Goal: Task Accomplishment & Management: Manage account settings

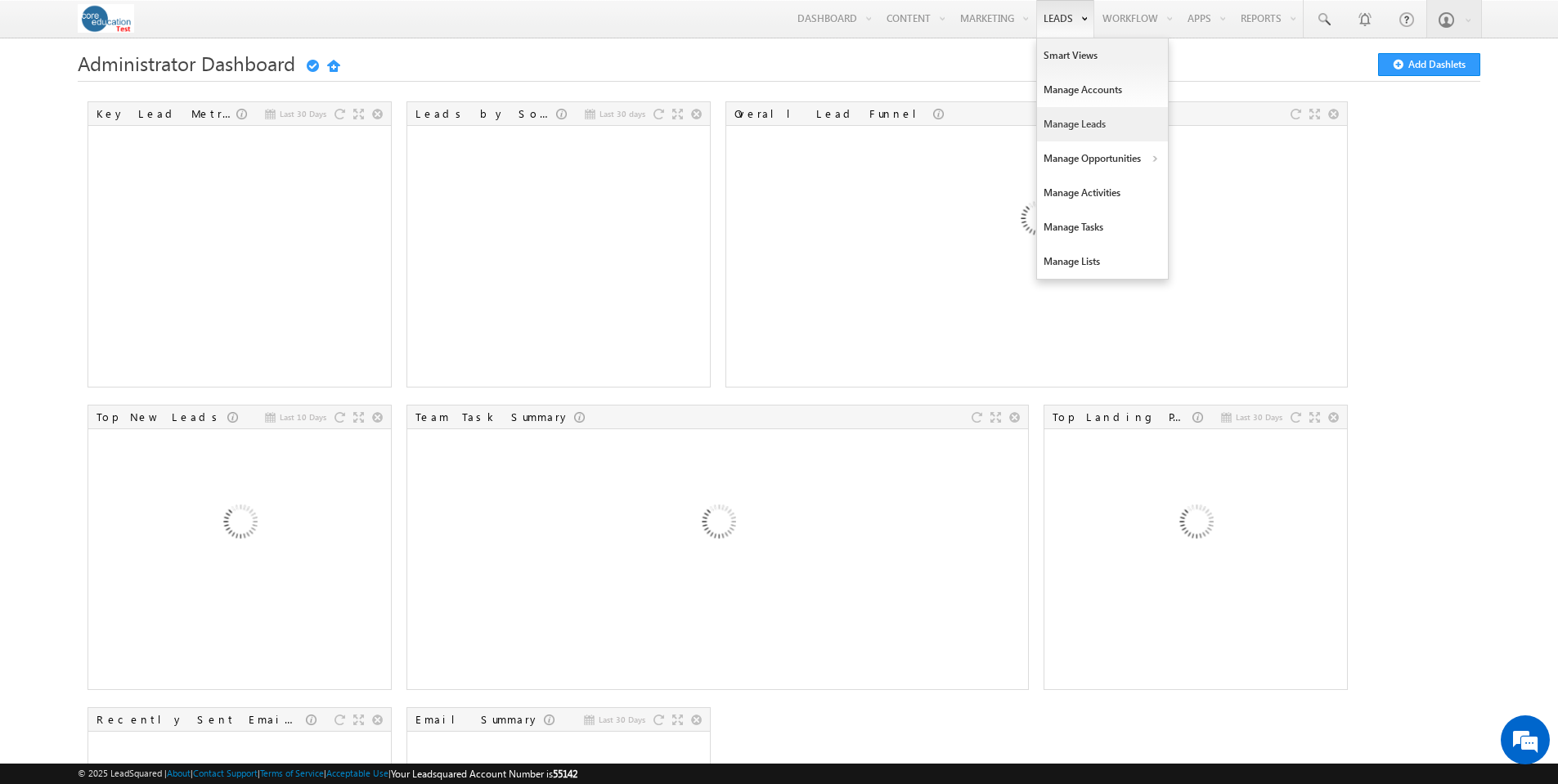
click at [1056, 121] on link "Manage Leads" at bounding box center [1102, 124] width 131 height 35
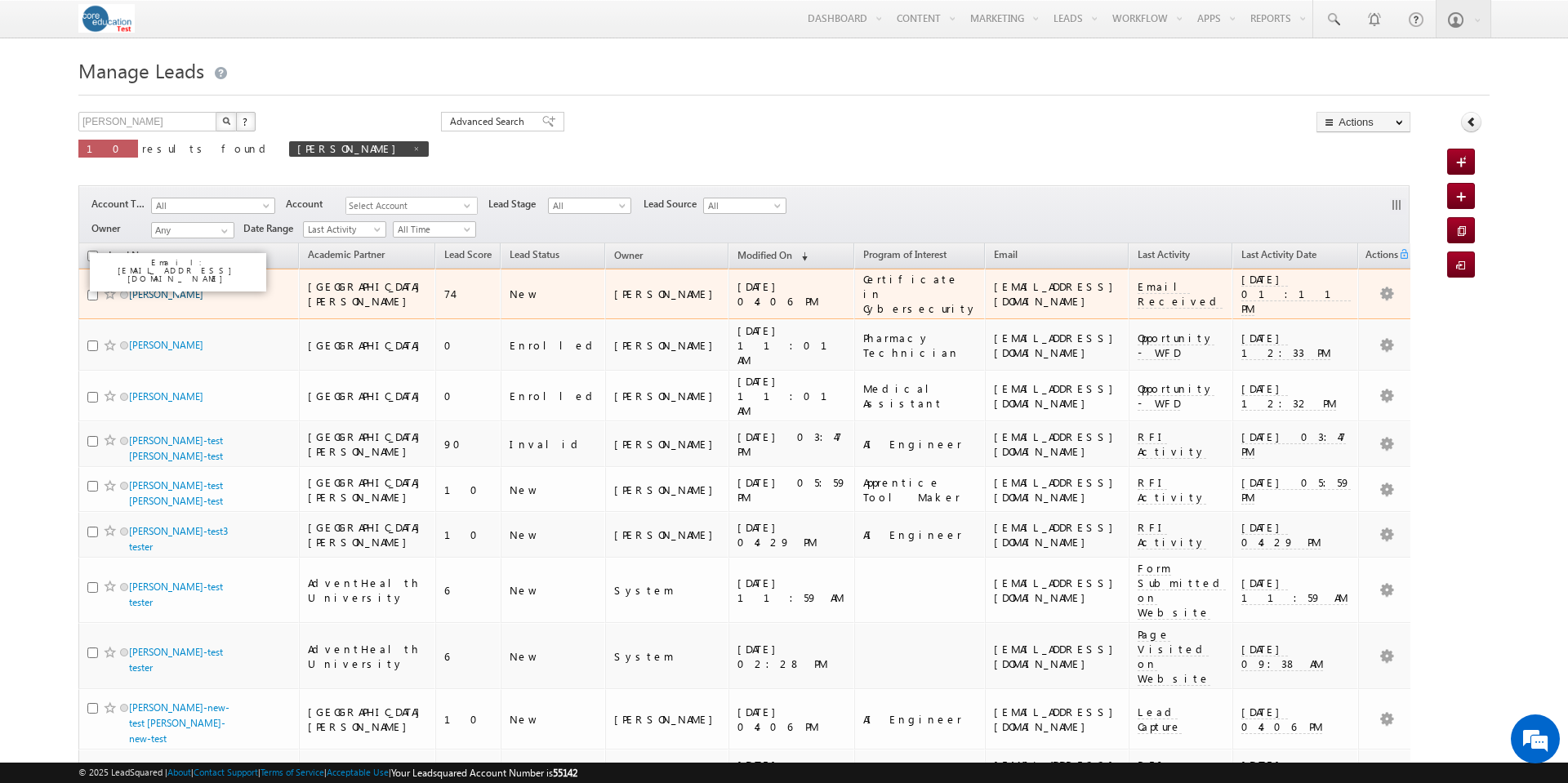
click at [170, 288] on link "[PERSON_NAME]" at bounding box center [165, 294] width 74 height 12
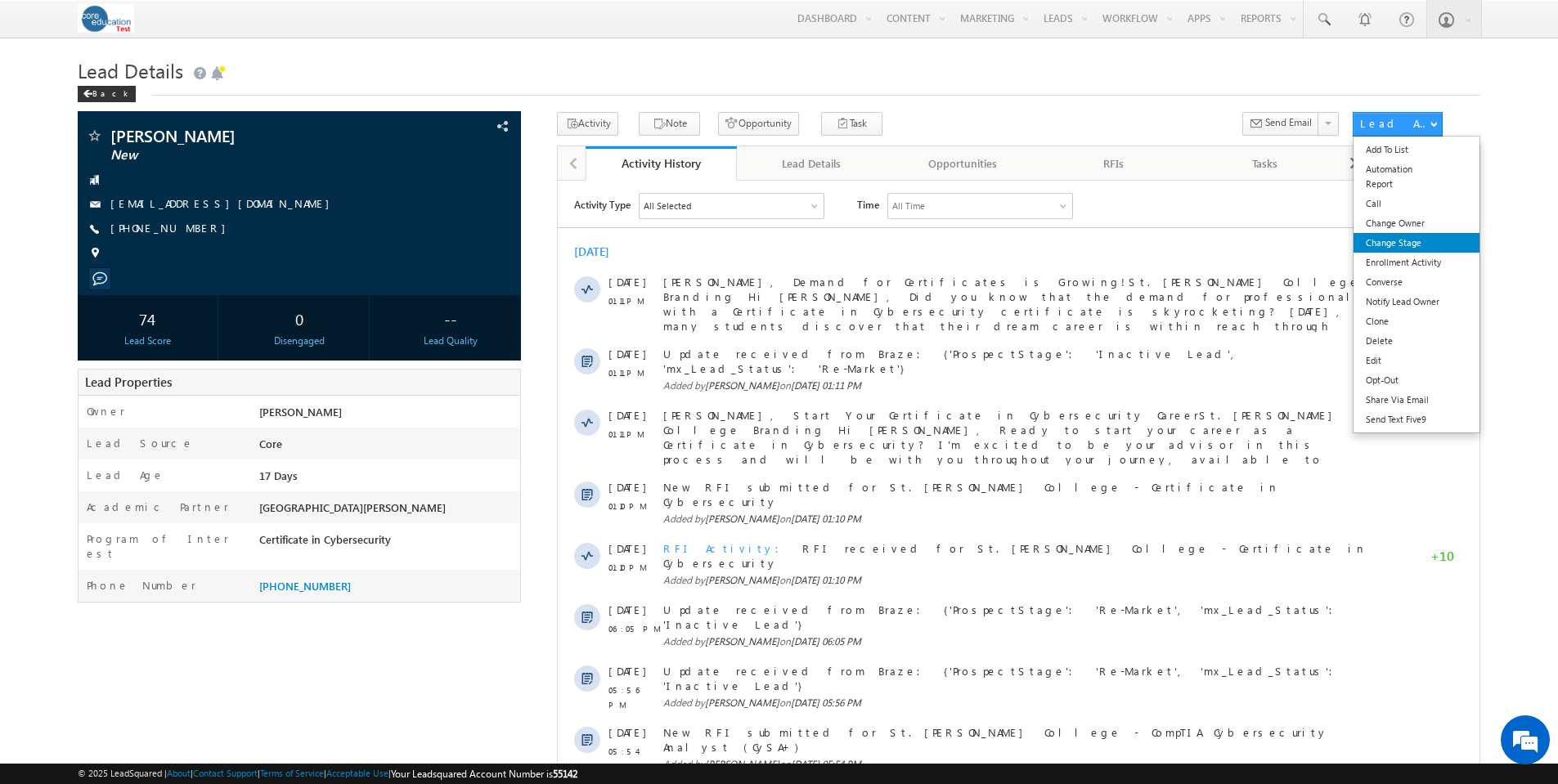
click at [1425, 245] on link "Change Stage" at bounding box center [1416, 242] width 126 height 19
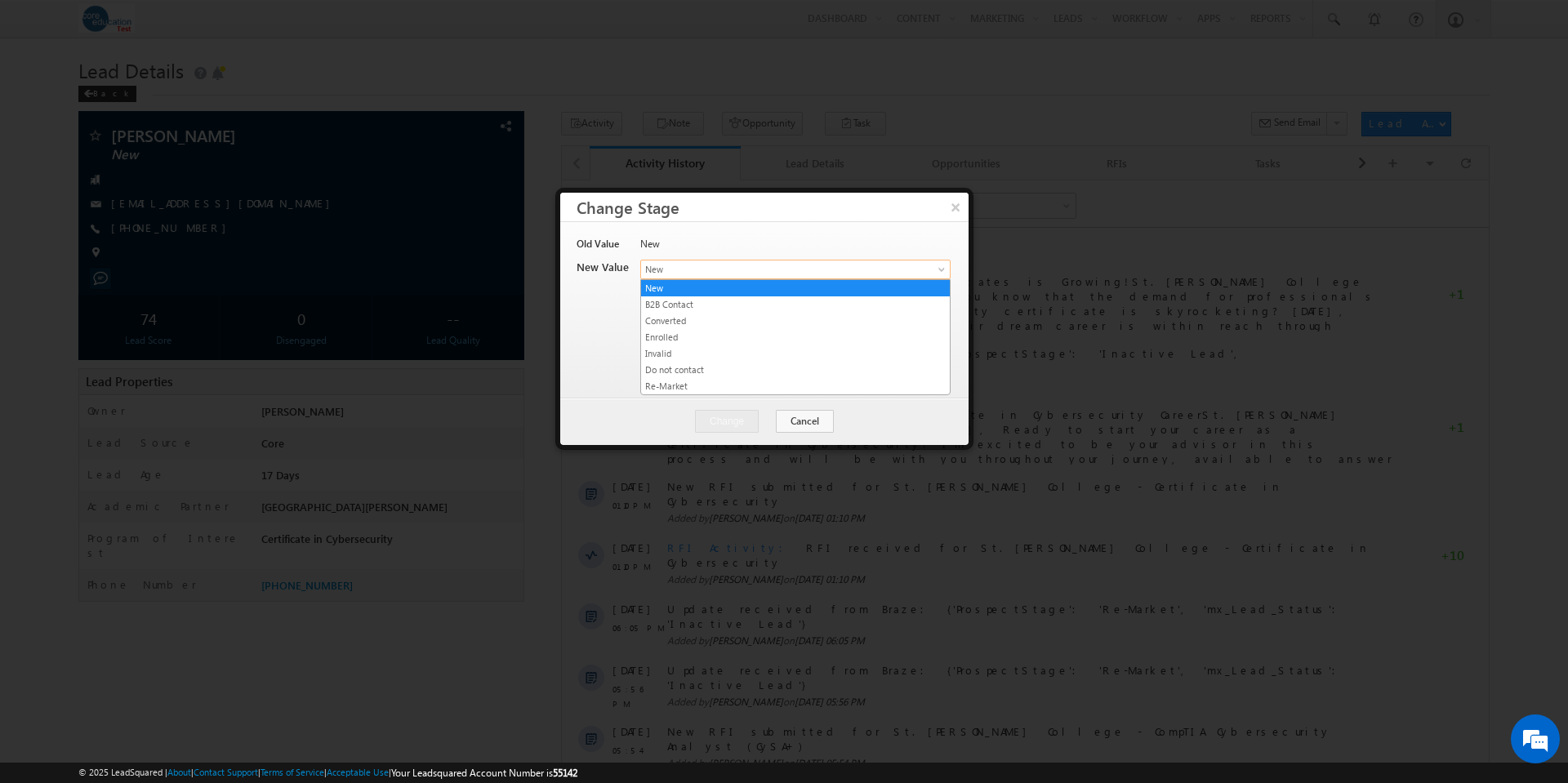
click at [945, 269] on span at bounding box center [943, 273] width 13 height 13
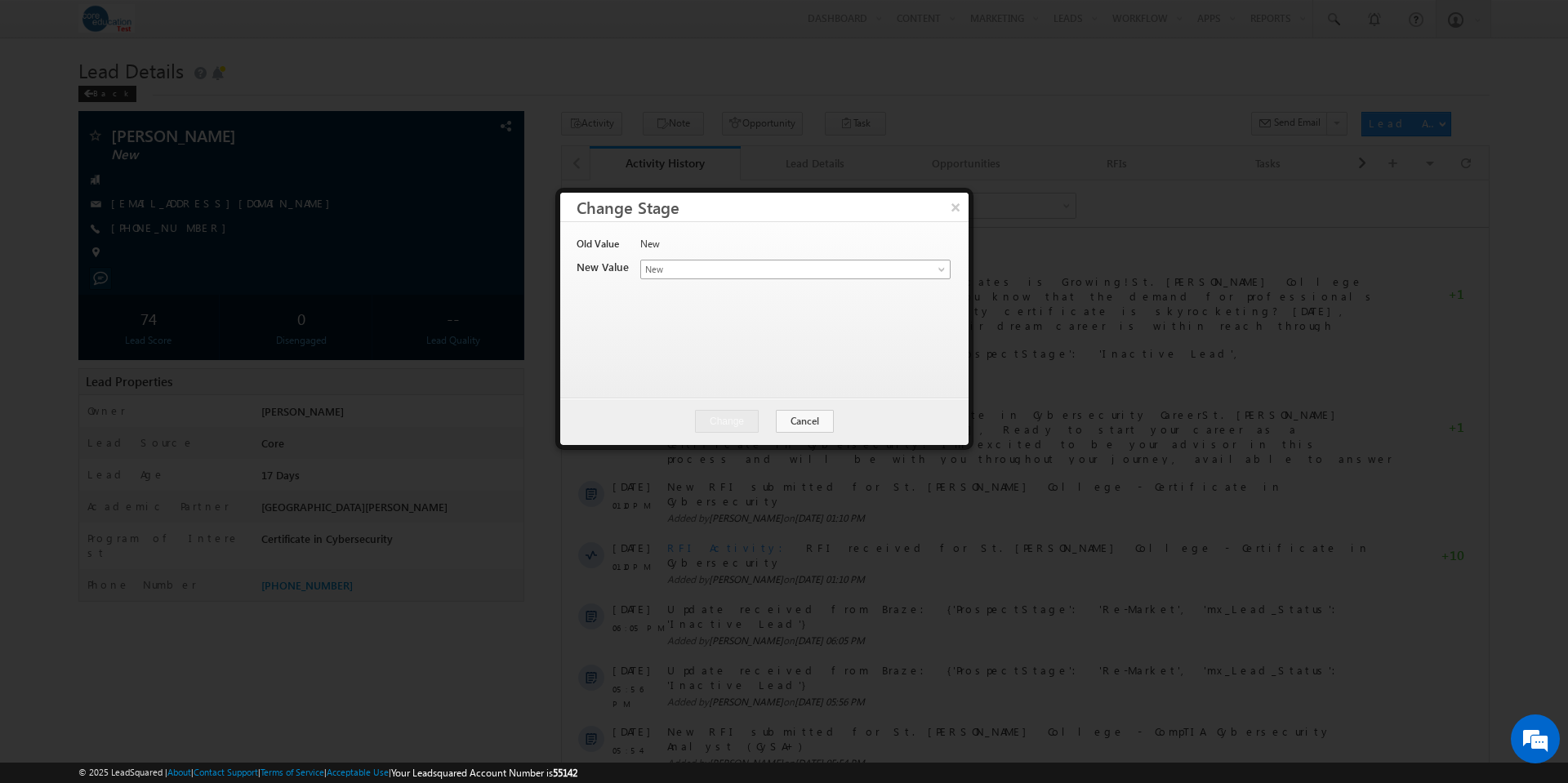
click at [945, 268] on span at bounding box center [943, 273] width 13 height 13
click at [811, 421] on button "Cancel" at bounding box center [805, 421] width 58 height 23
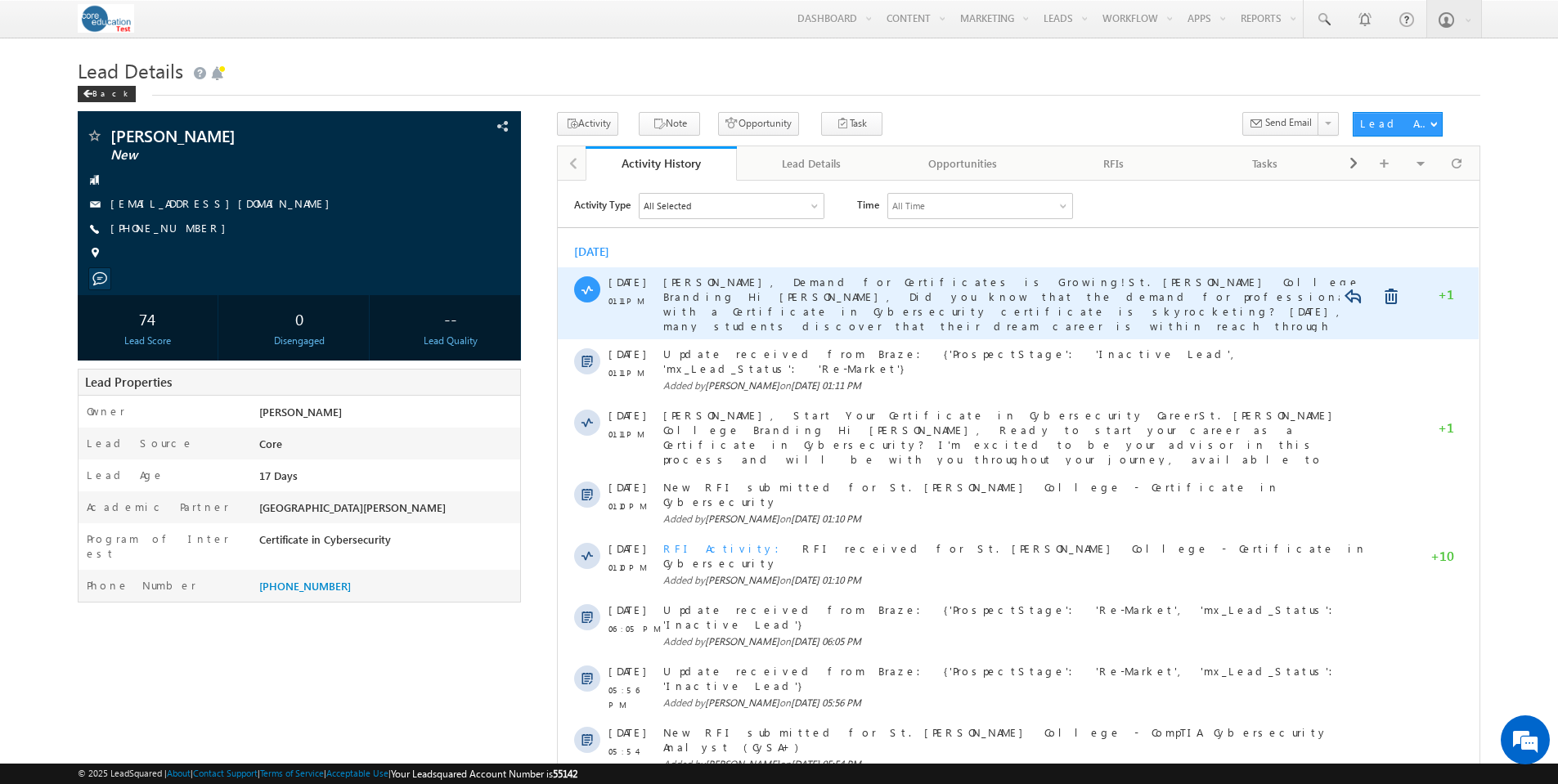
click at [1248, 280] on span "Sara, Demand for Certificates is Growing! St. Norbert College Branding Hi Sara,…" at bounding box center [1019, 311] width 711 height 73
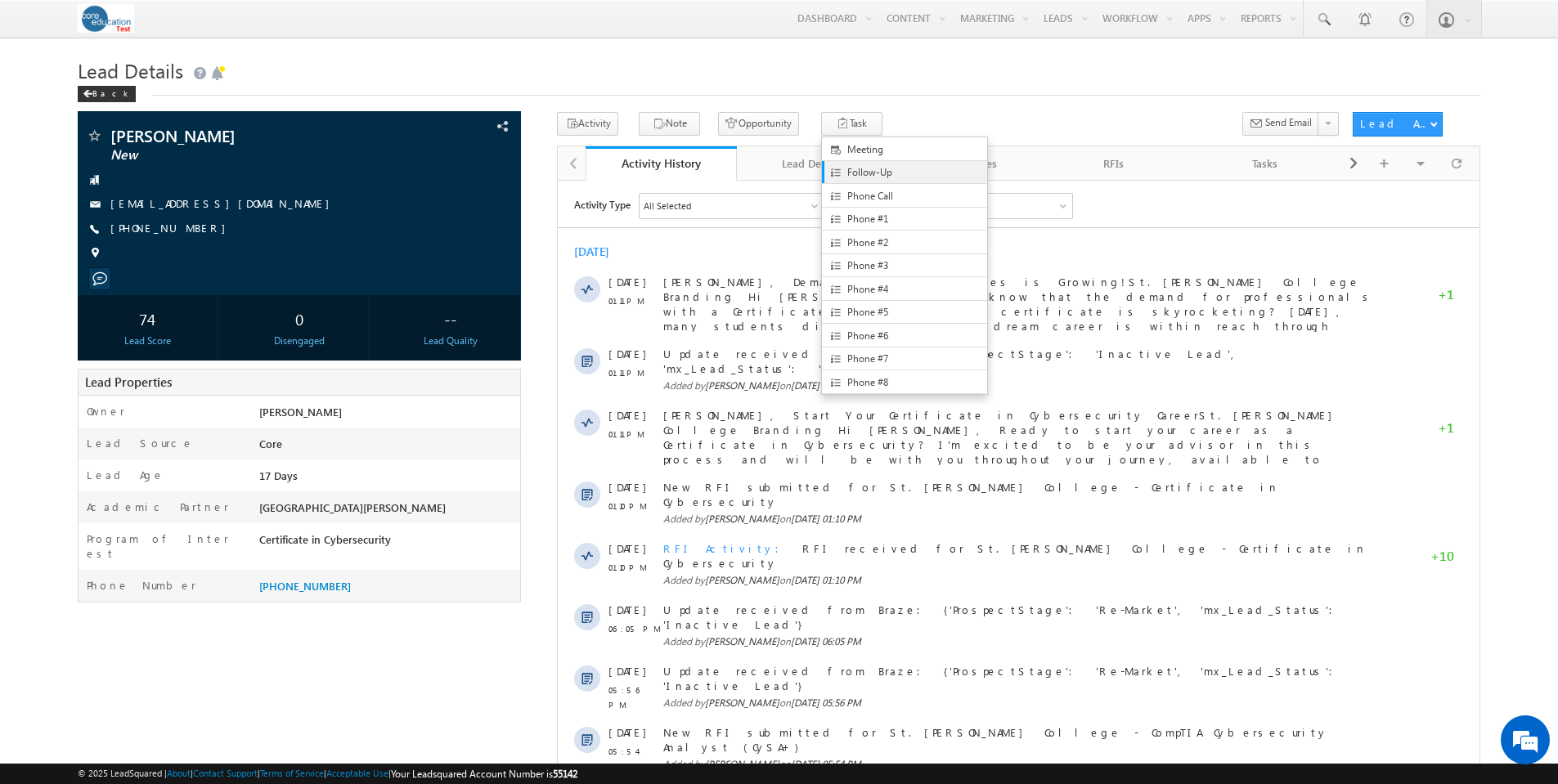
click at [831, 169] on span at bounding box center [837, 173] width 13 height 15
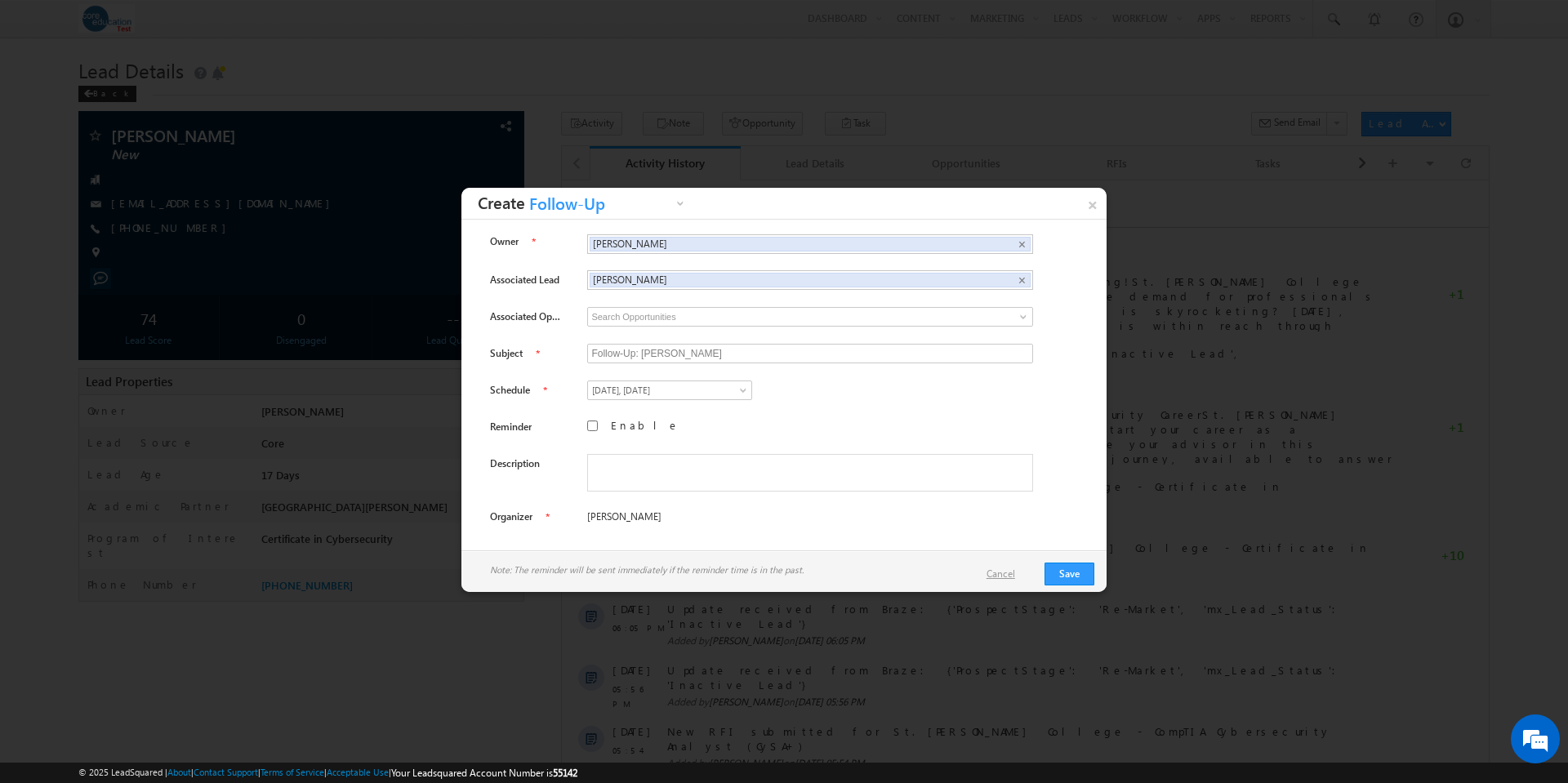
drag, startPoint x: 997, startPoint y: 575, endPoint x: 446, endPoint y: 358, distance: 592.2
click at [997, 575] on link "Cancel" at bounding box center [1008, 574] width 45 height 15
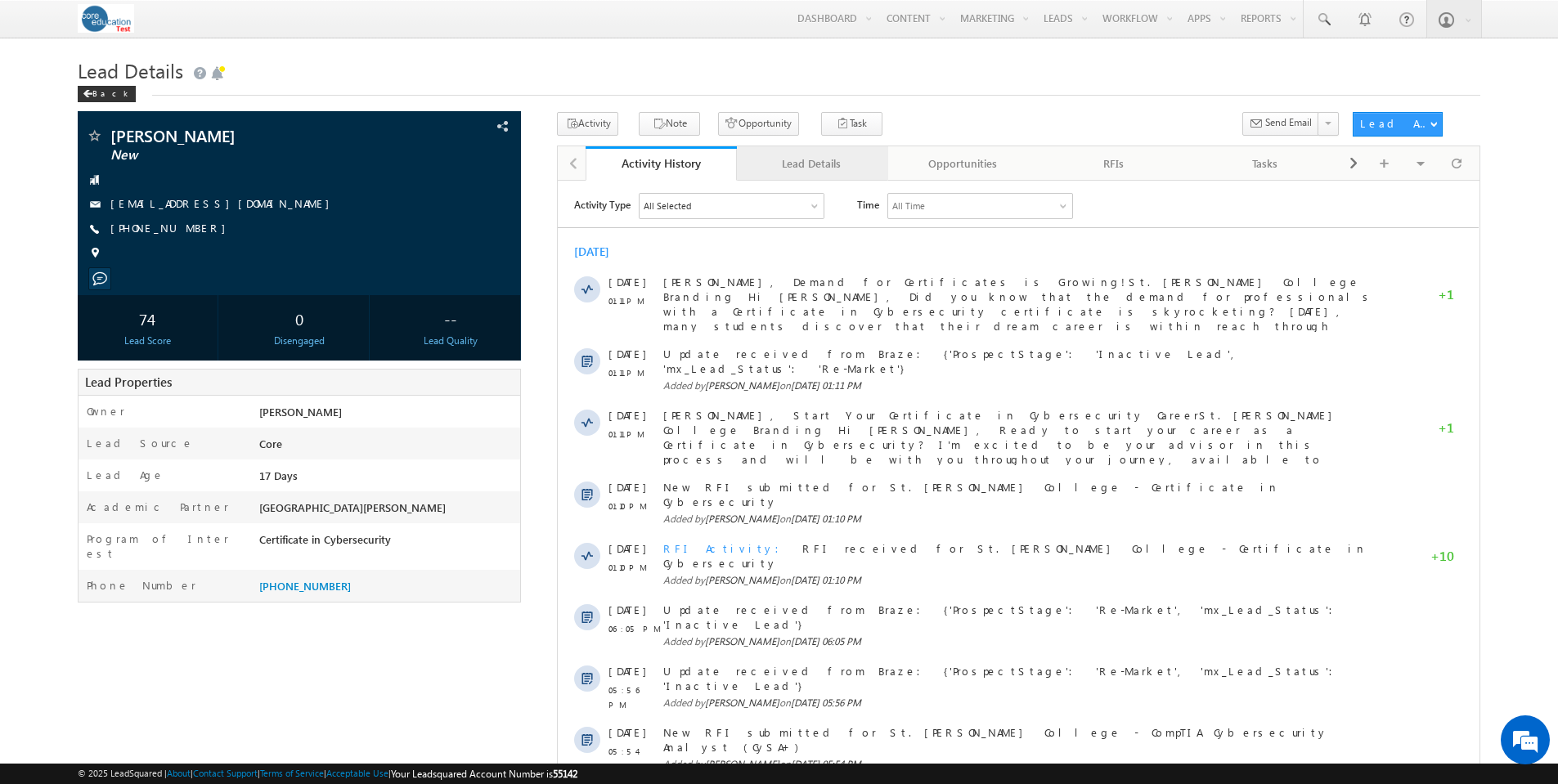
click at [814, 167] on div "Lead Details" at bounding box center [811, 163] width 123 height 19
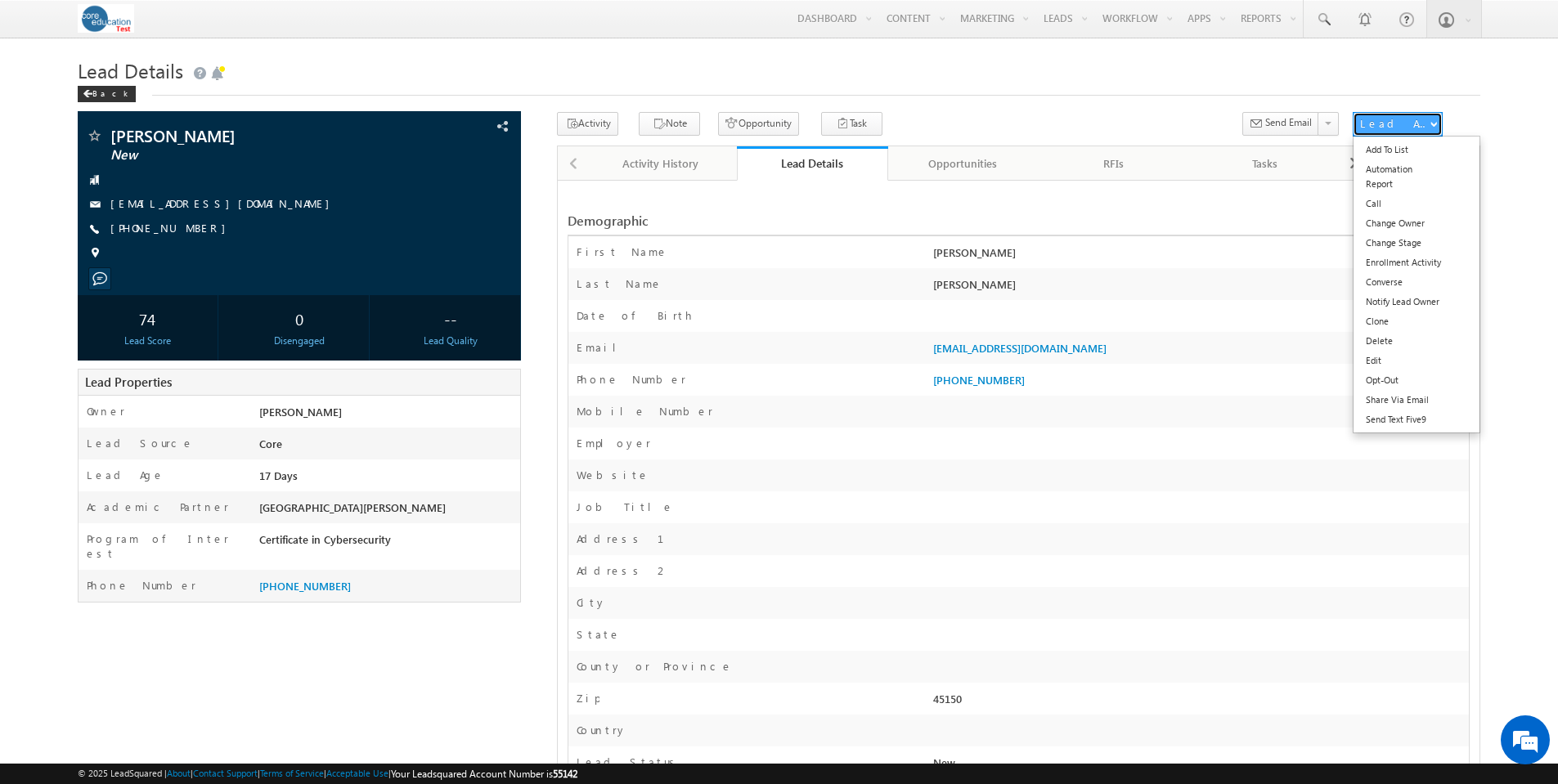
click at [1435, 125] on span "button" at bounding box center [1434, 123] width 6 height 6
click at [1380, 355] on link "Edit" at bounding box center [1416, 360] width 126 height 19
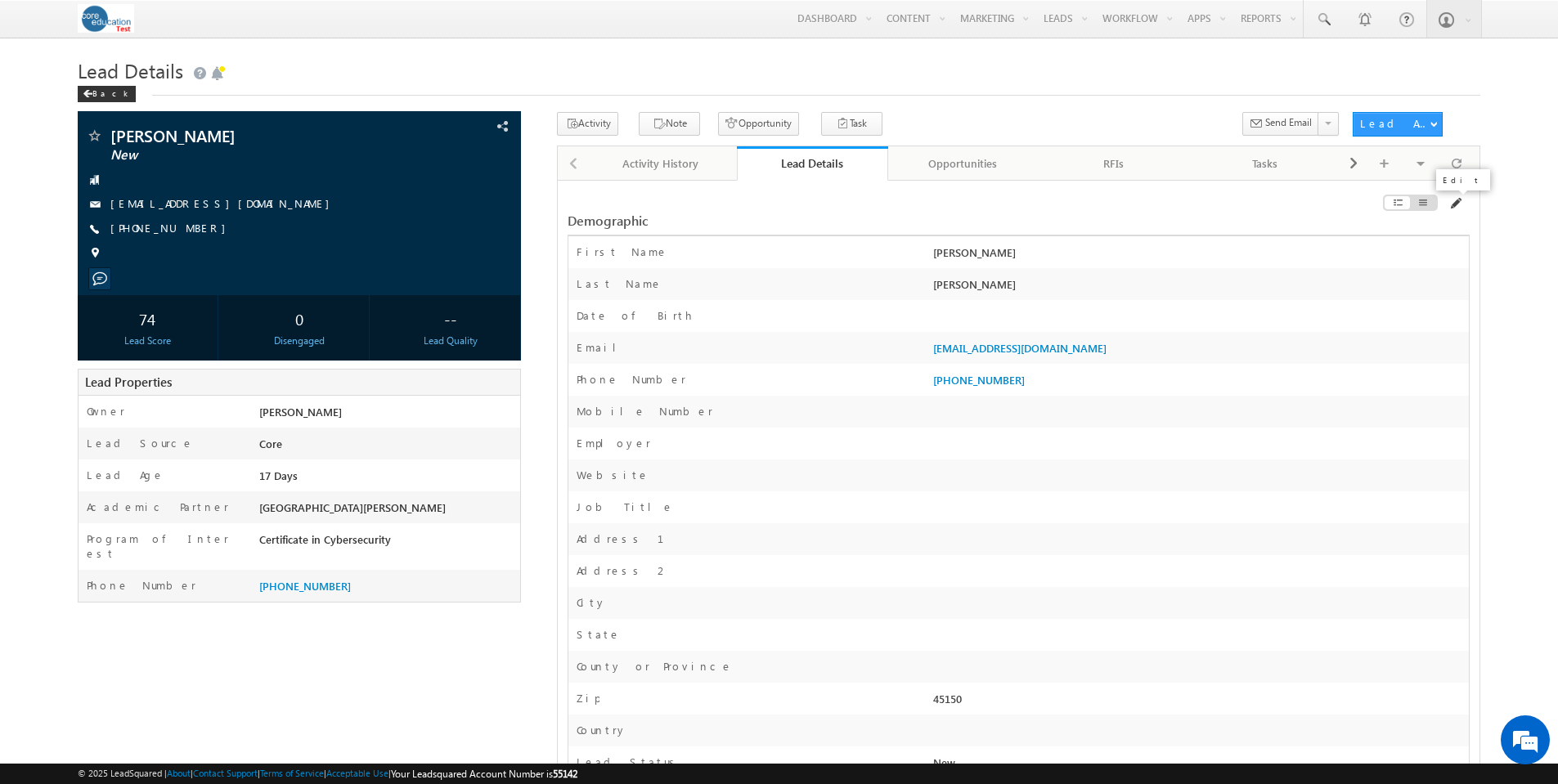
click at [1457, 204] on span at bounding box center [1455, 204] width 13 height 13
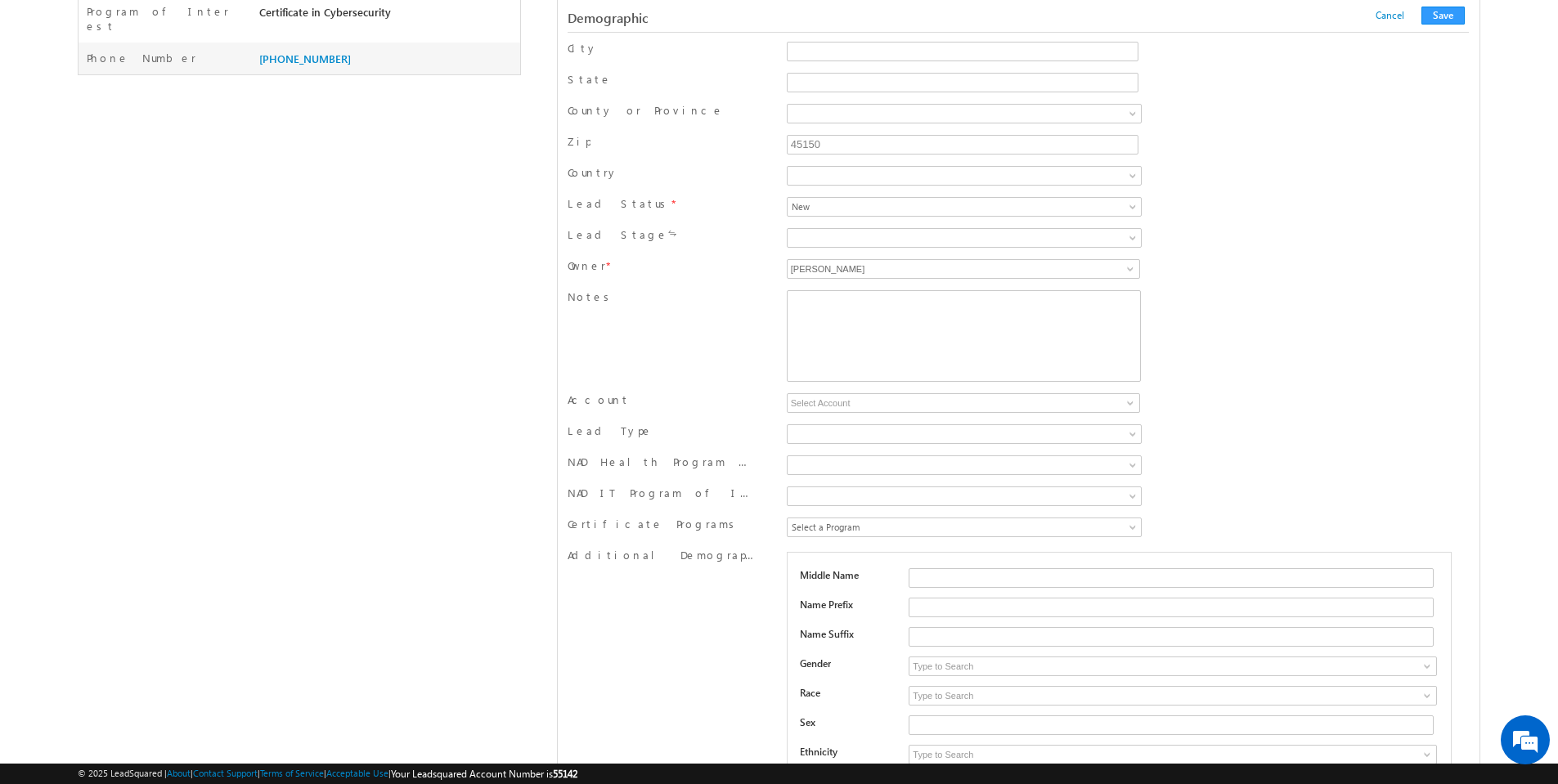
scroll to position [563, 0]
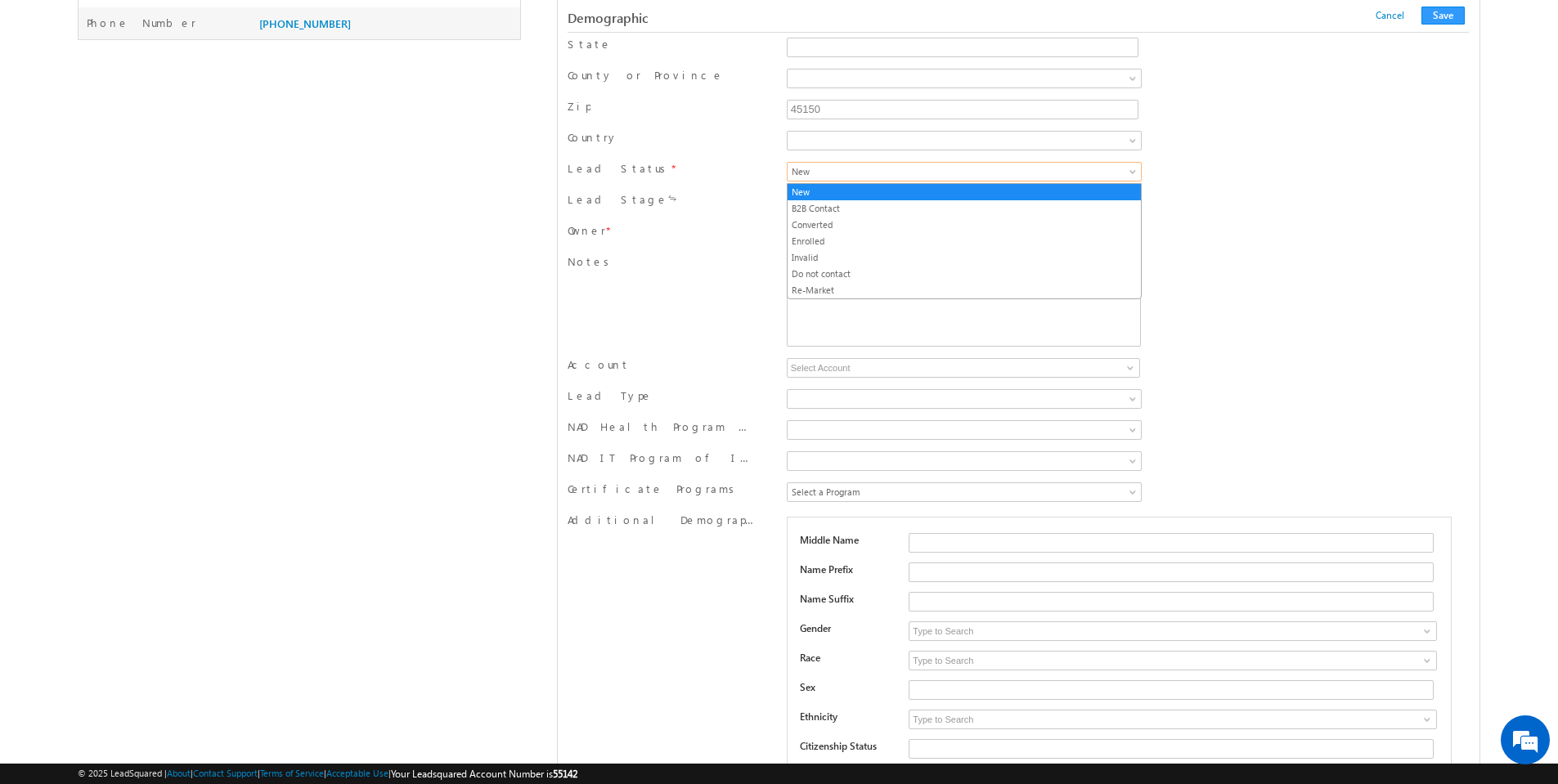
click at [1130, 174] on span at bounding box center [1134, 175] width 13 height 13
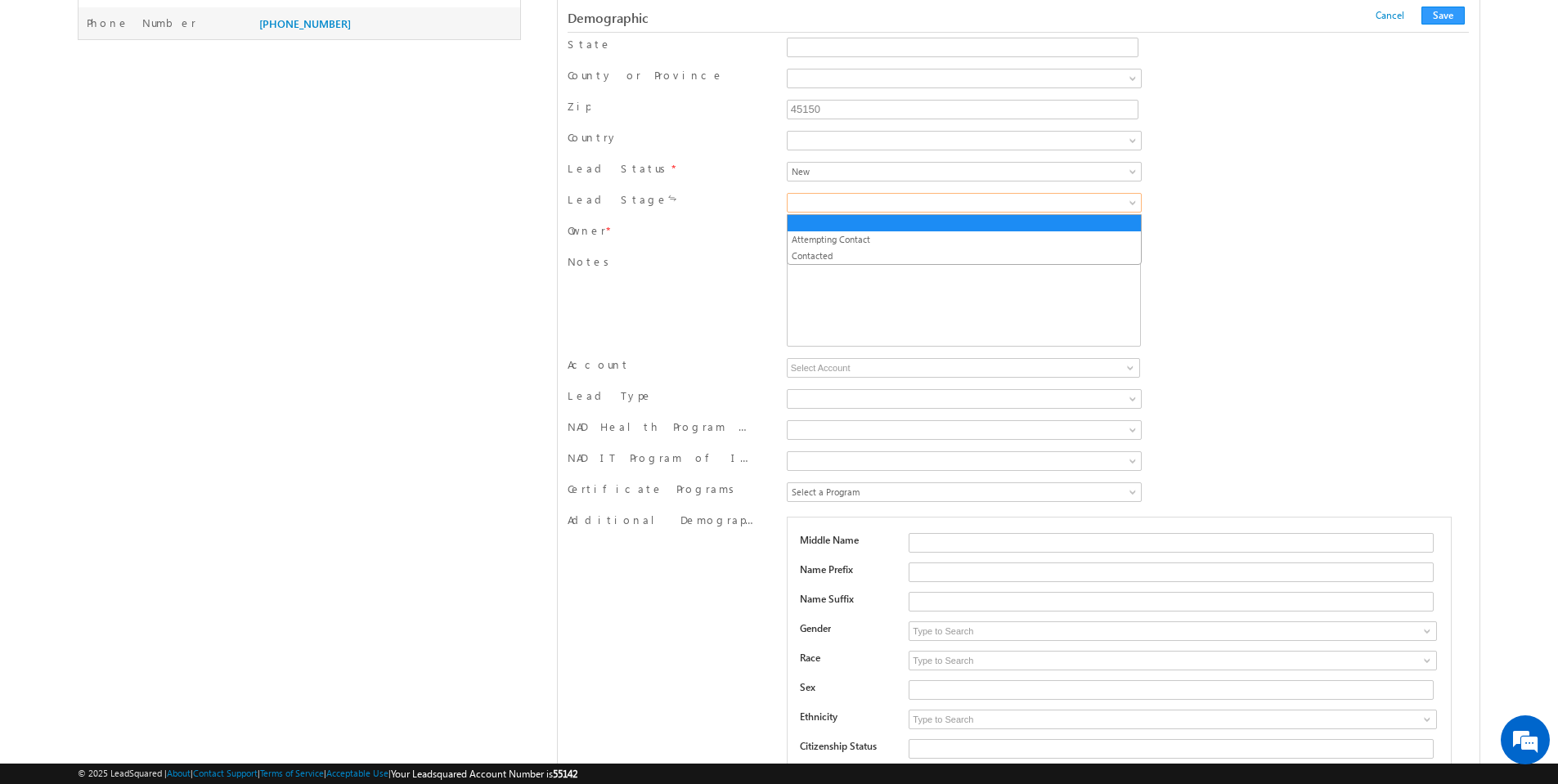
click at [1135, 203] on span at bounding box center [1134, 206] width 13 height 13
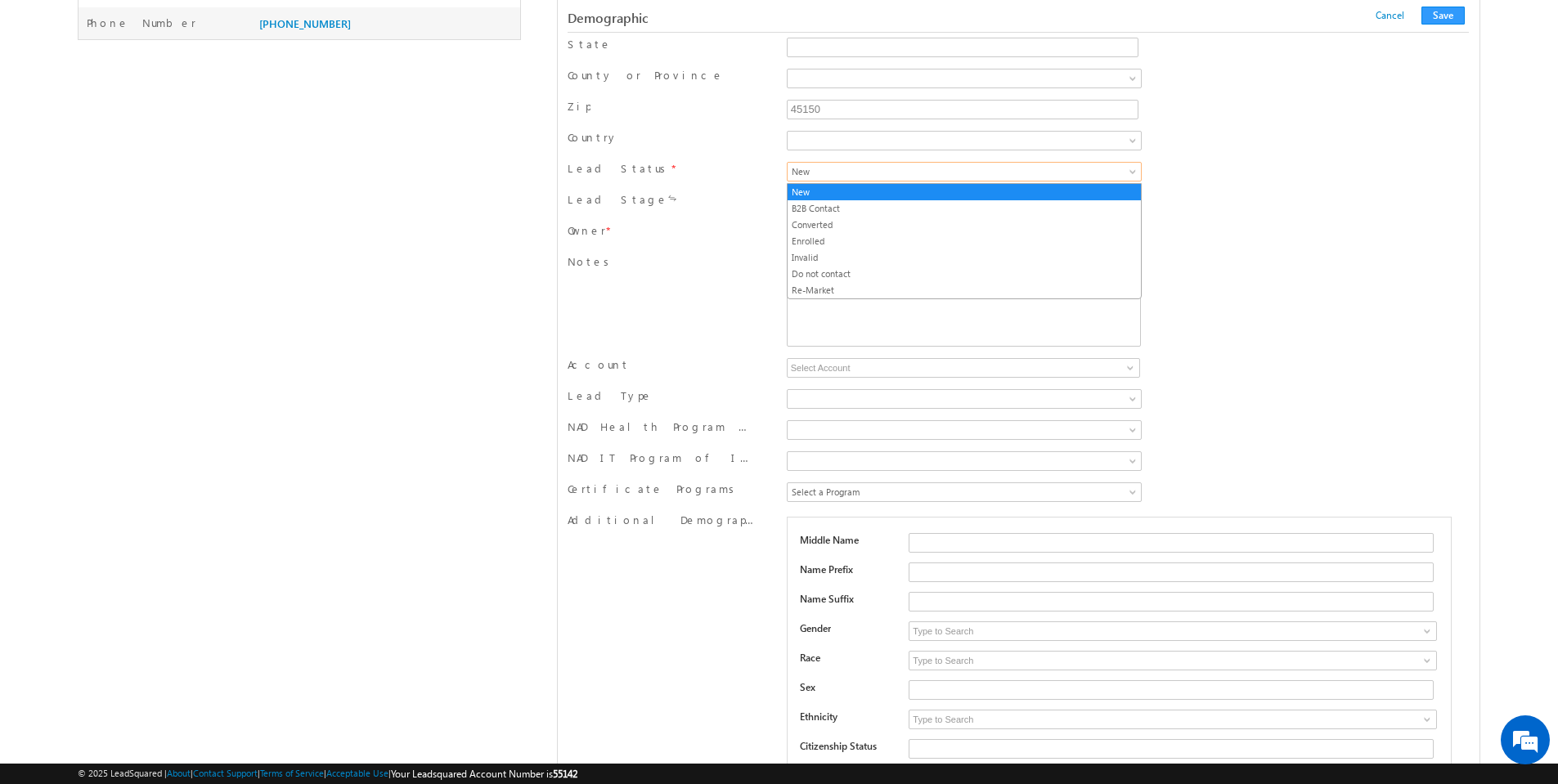
click at [1133, 175] on span at bounding box center [1134, 175] width 13 height 13
click at [1078, 253] on link "Invalid" at bounding box center [964, 258] width 354 height 15
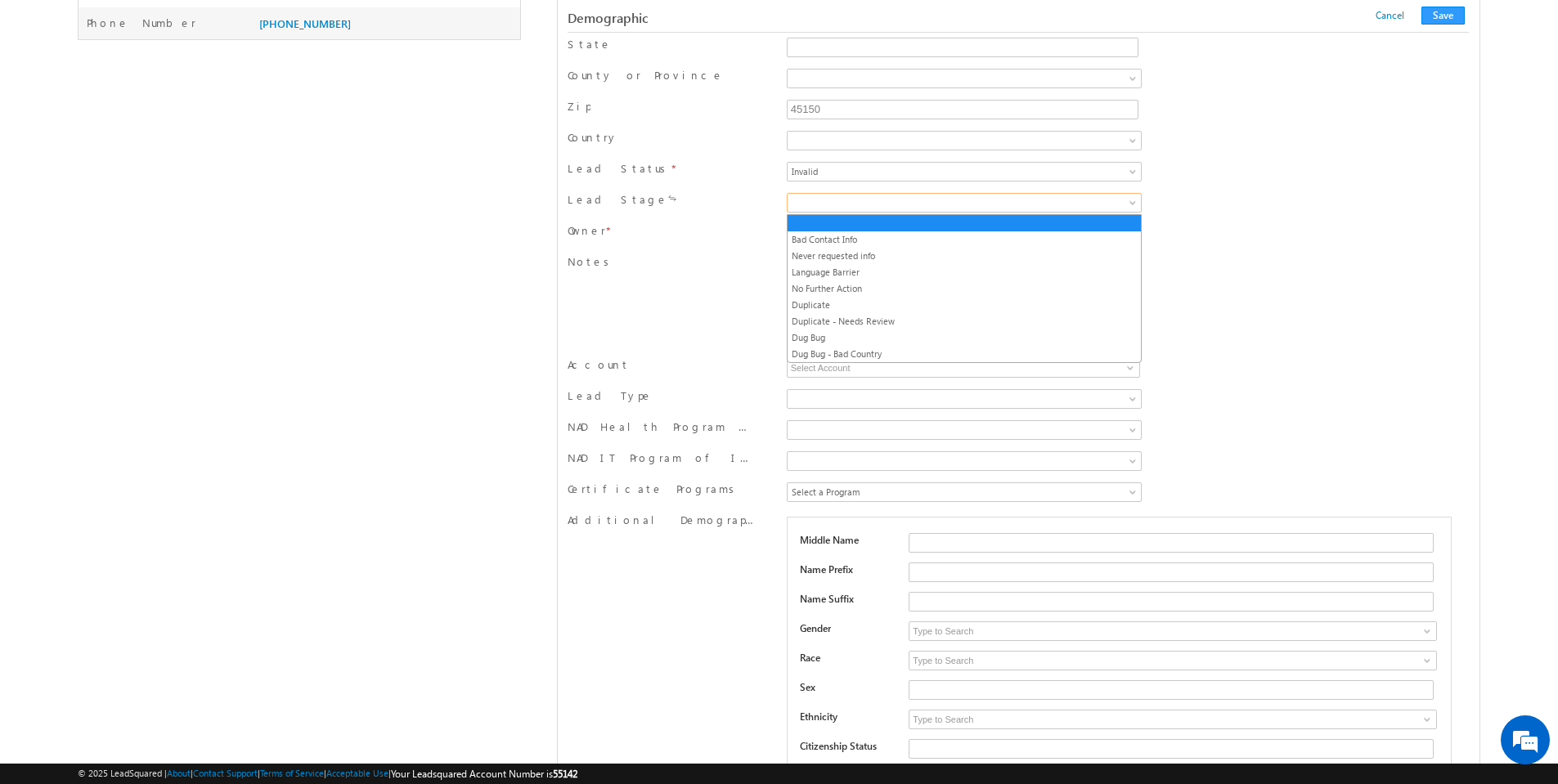
click at [1134, 203] on span at bounding box center [1134, 206] width 13 height 13
click at [996, 238] on link "Bad Contact Info" at bounding box center [964, 239] width 354 height 15
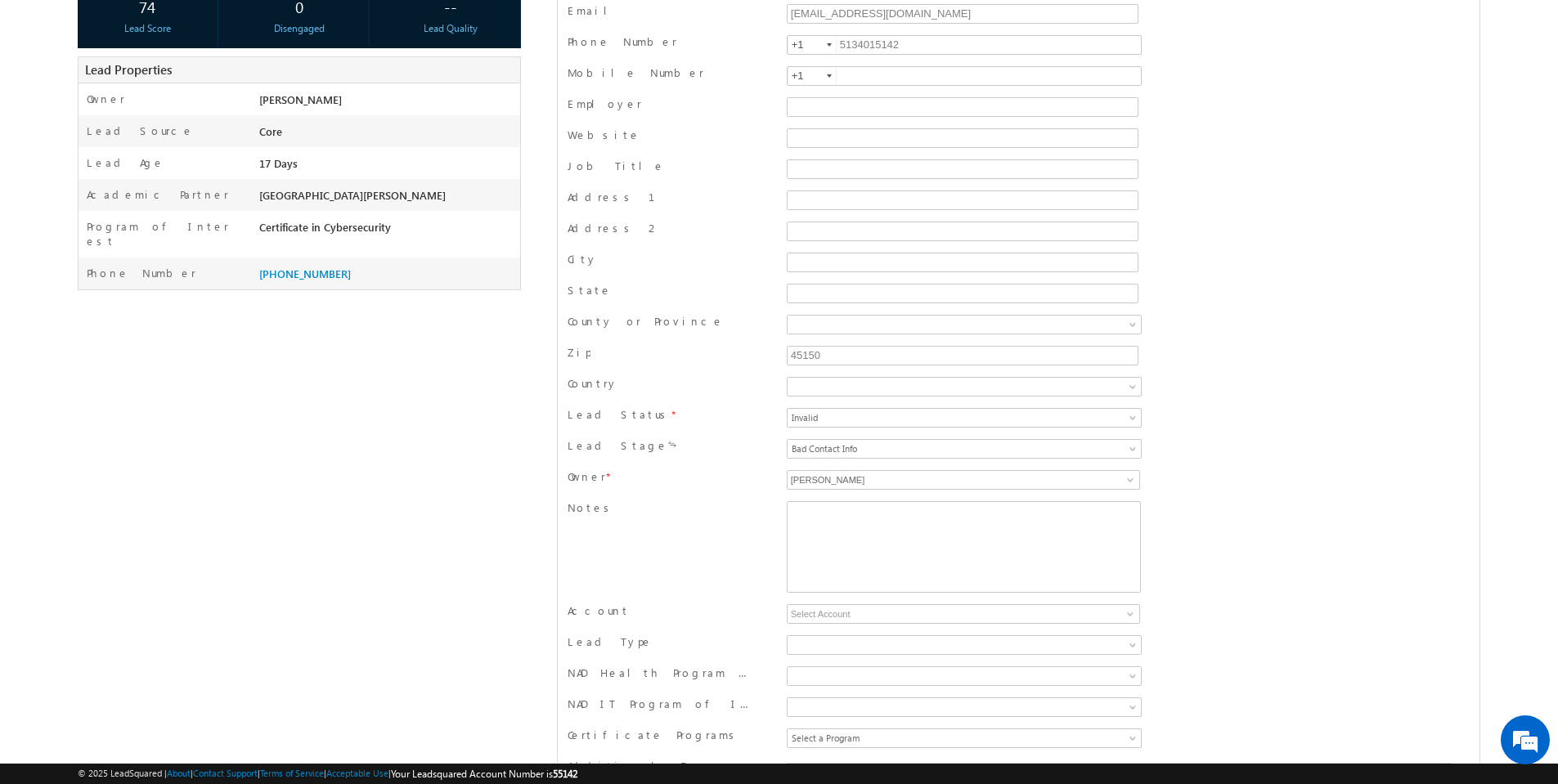
scroll to position [159, 0]
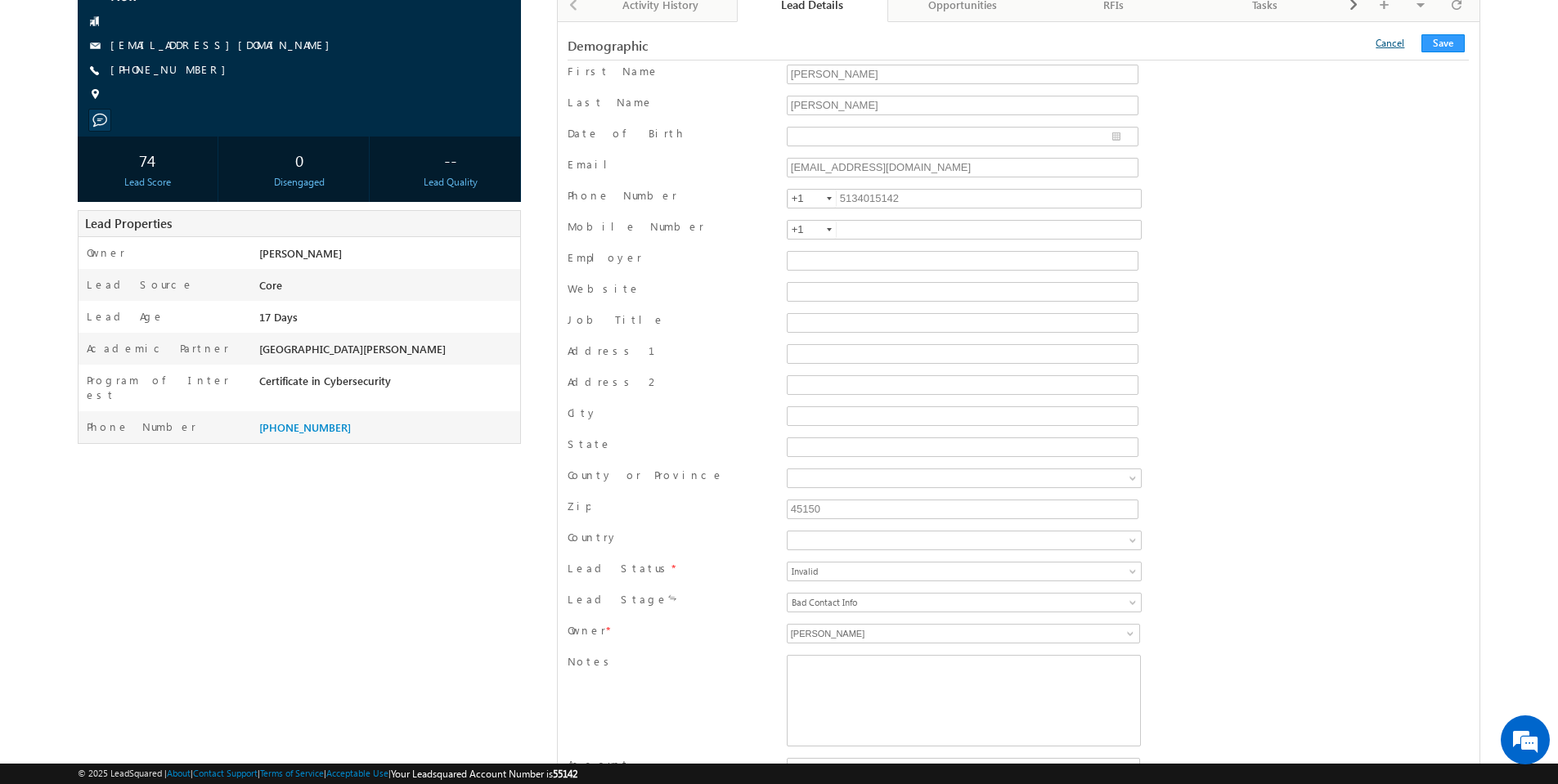
click at [1400, 46] on link "Cancel" at bounding box center [1390, 42] width 28 height 12
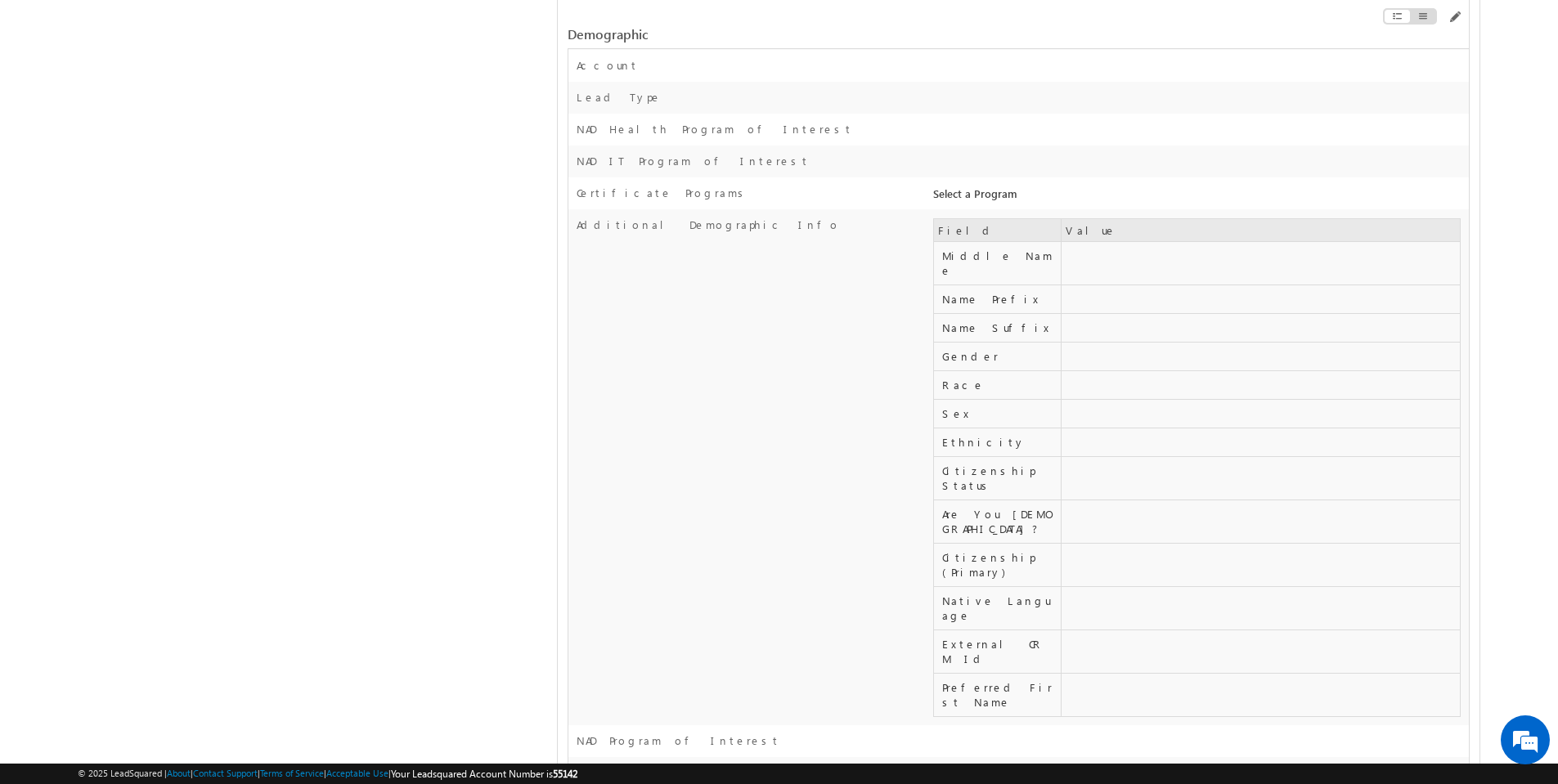
scroll to position [0, 0]
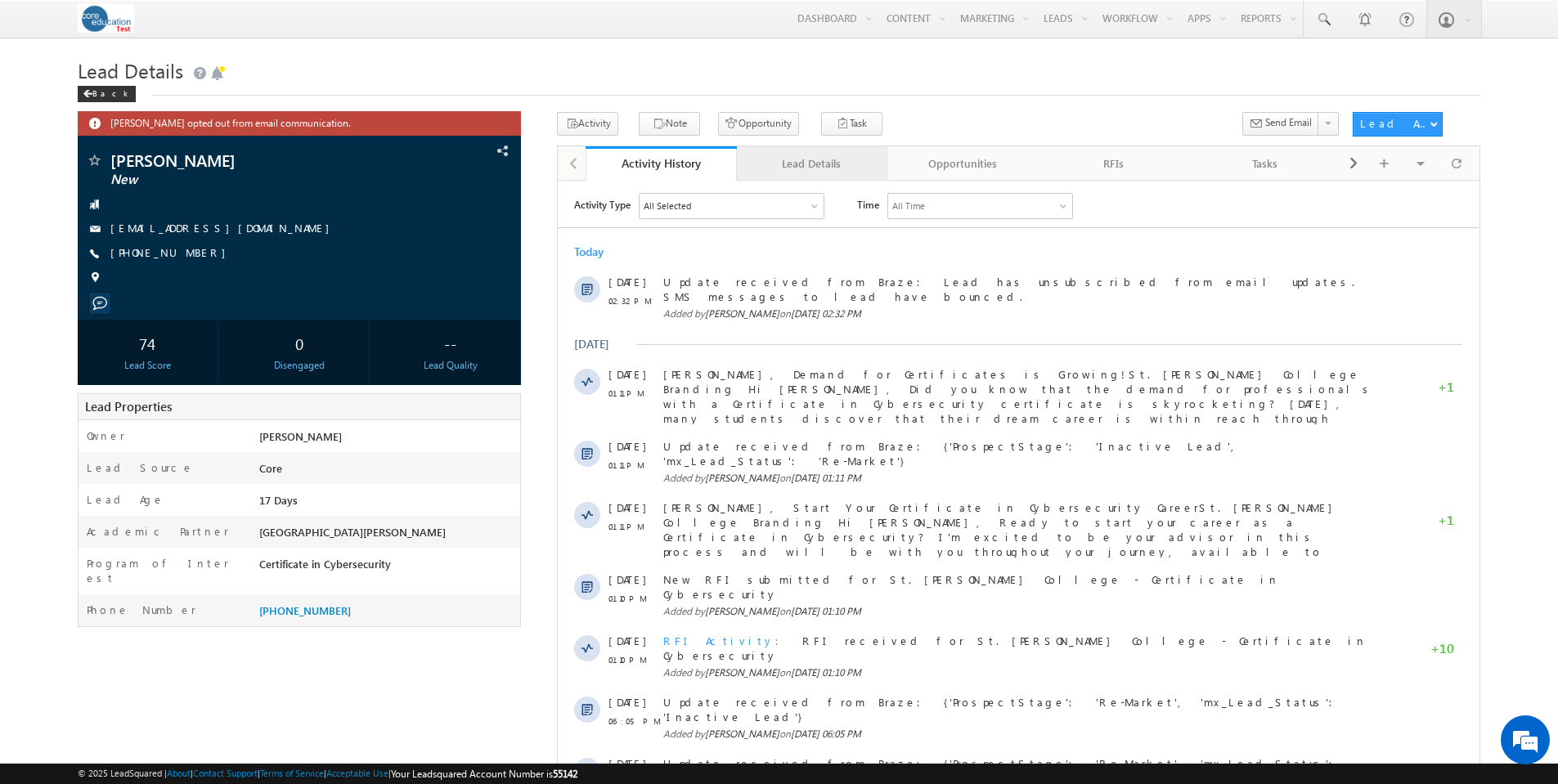
click at [832, 165] on div "Lead Details" at bounding box center [811, 163] width 123 height 19
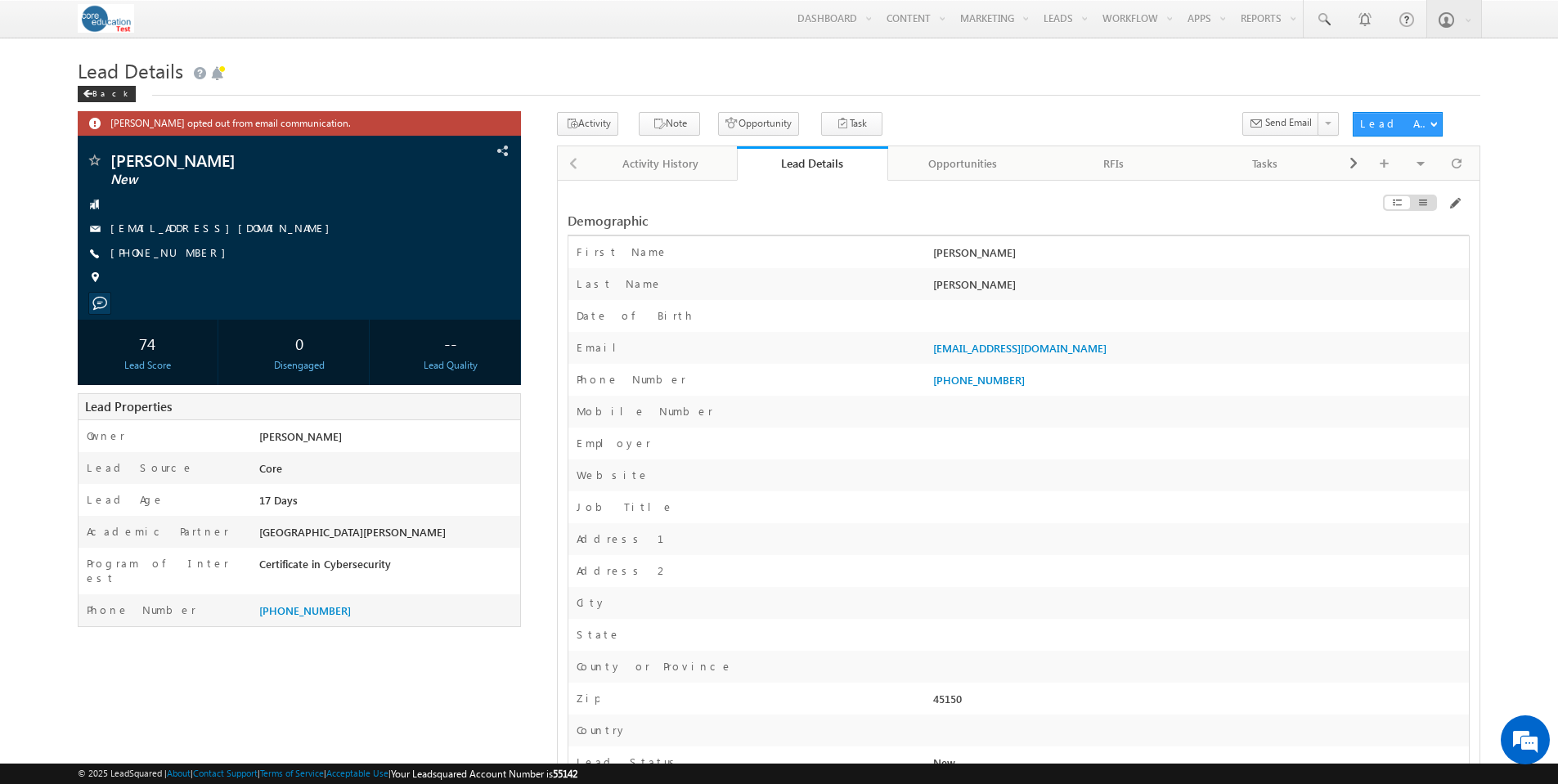
click at [1223, 272] on div "Last Name Kulakoski" at bounding box center [1018, 284] width 900 height 32
click at [1454, 203] on span at bounding box center [1454, 204] width 13 height 13
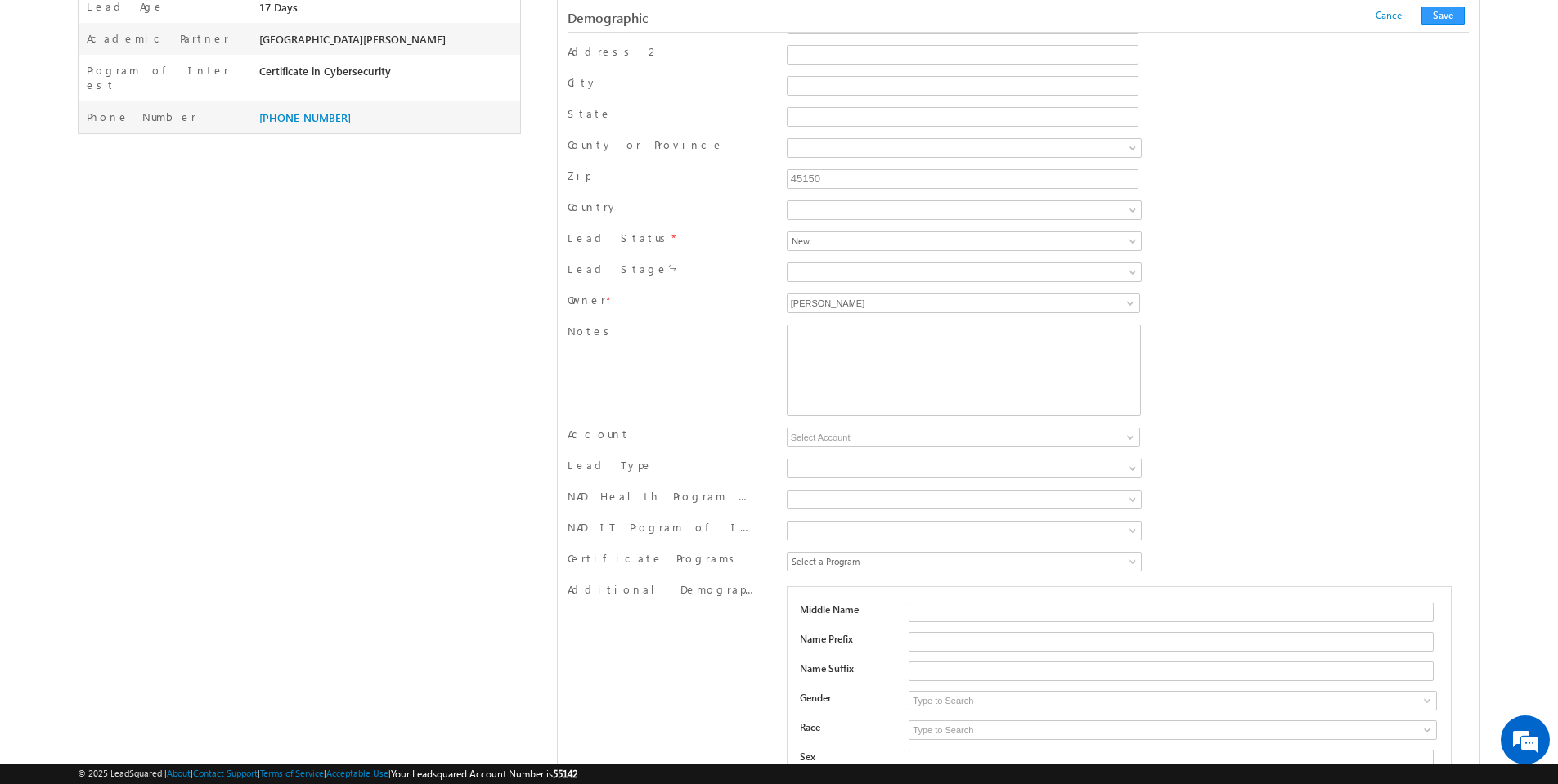
scroll to position [622, 0]
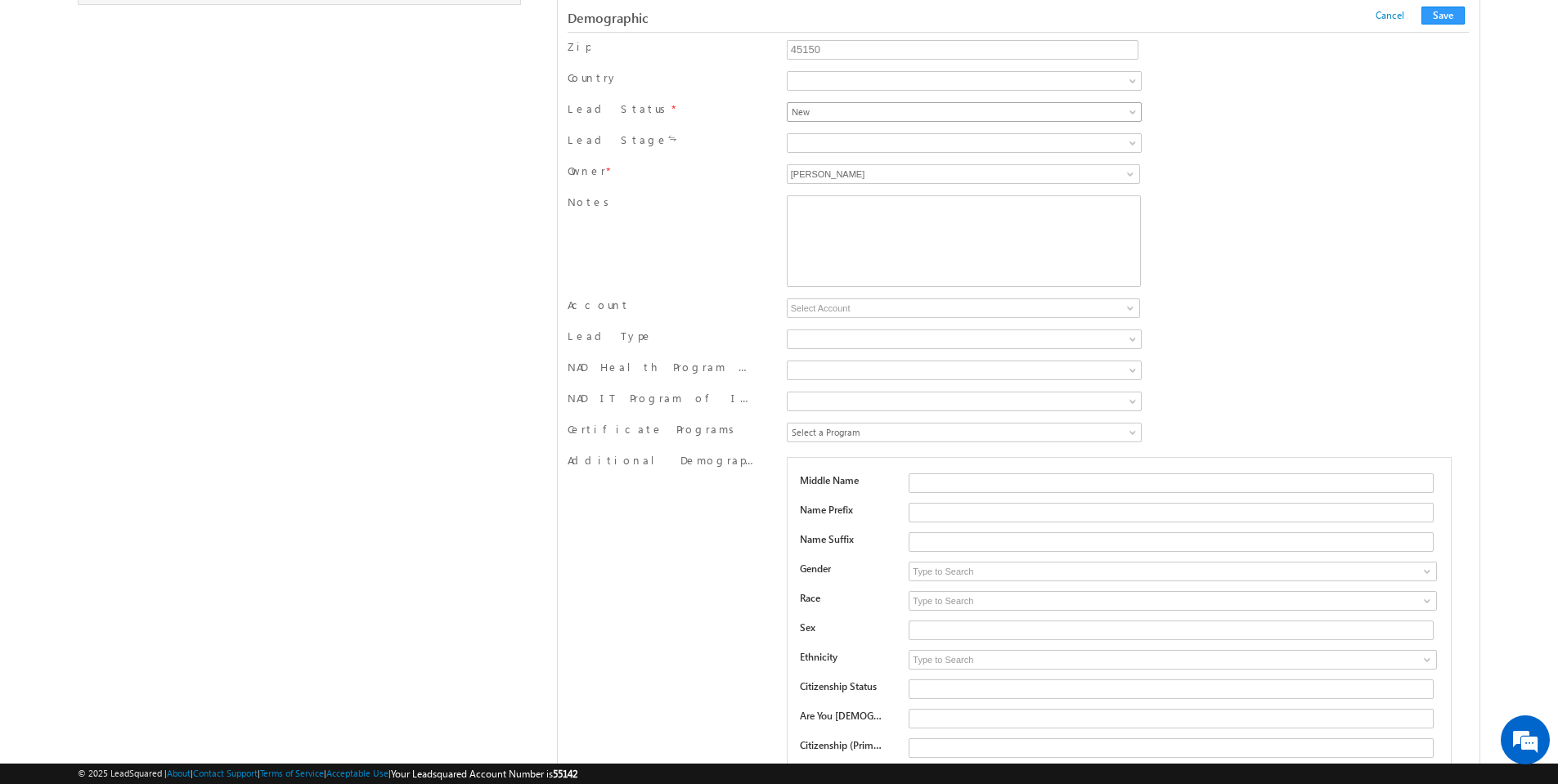
click at [1135, 112] on span at bounding box center [1134, 115] width 13 height 13
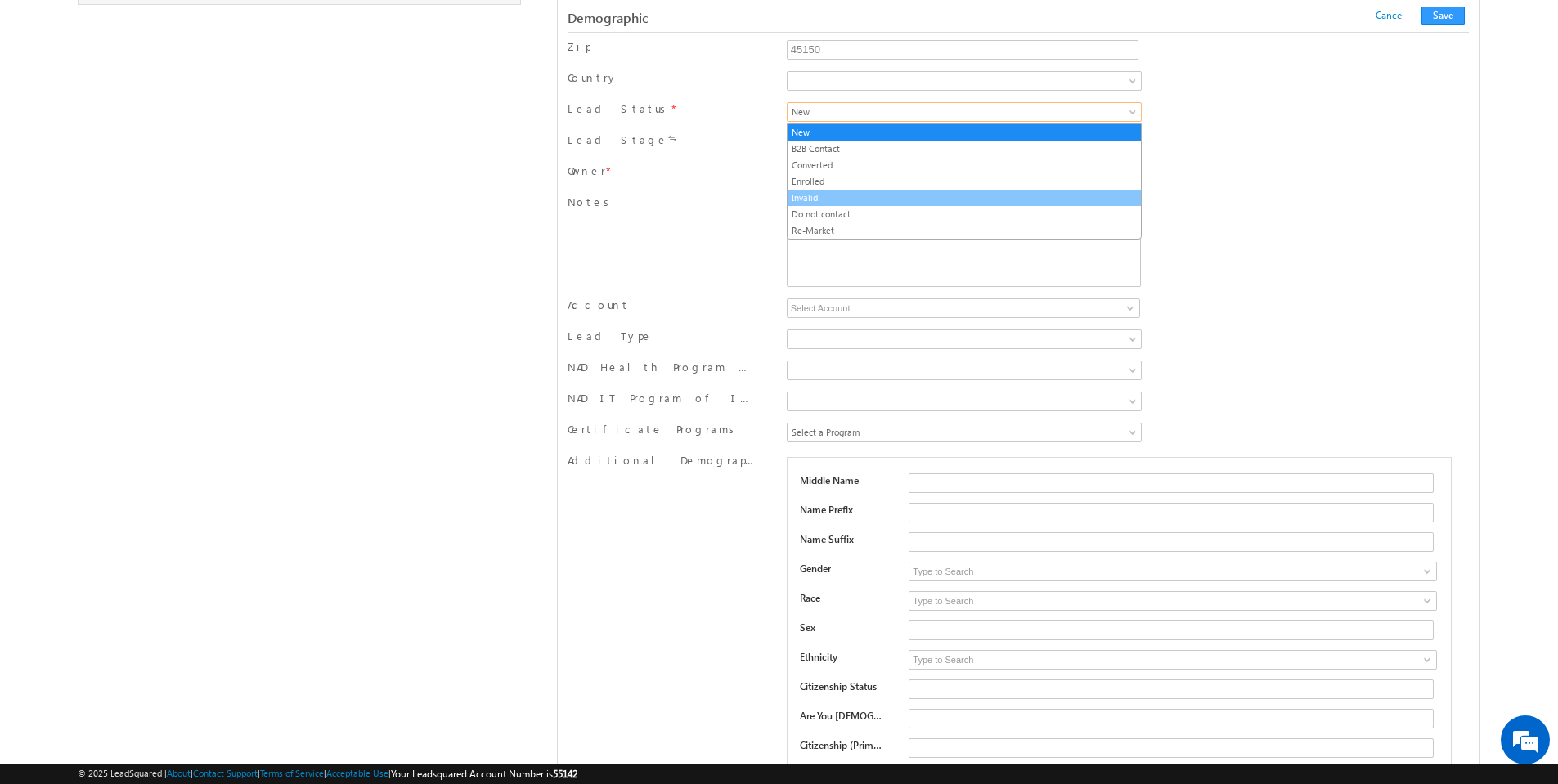
click at [968, 196] on link "Invalid" at bounding box center [964, 198] width 354 height 15
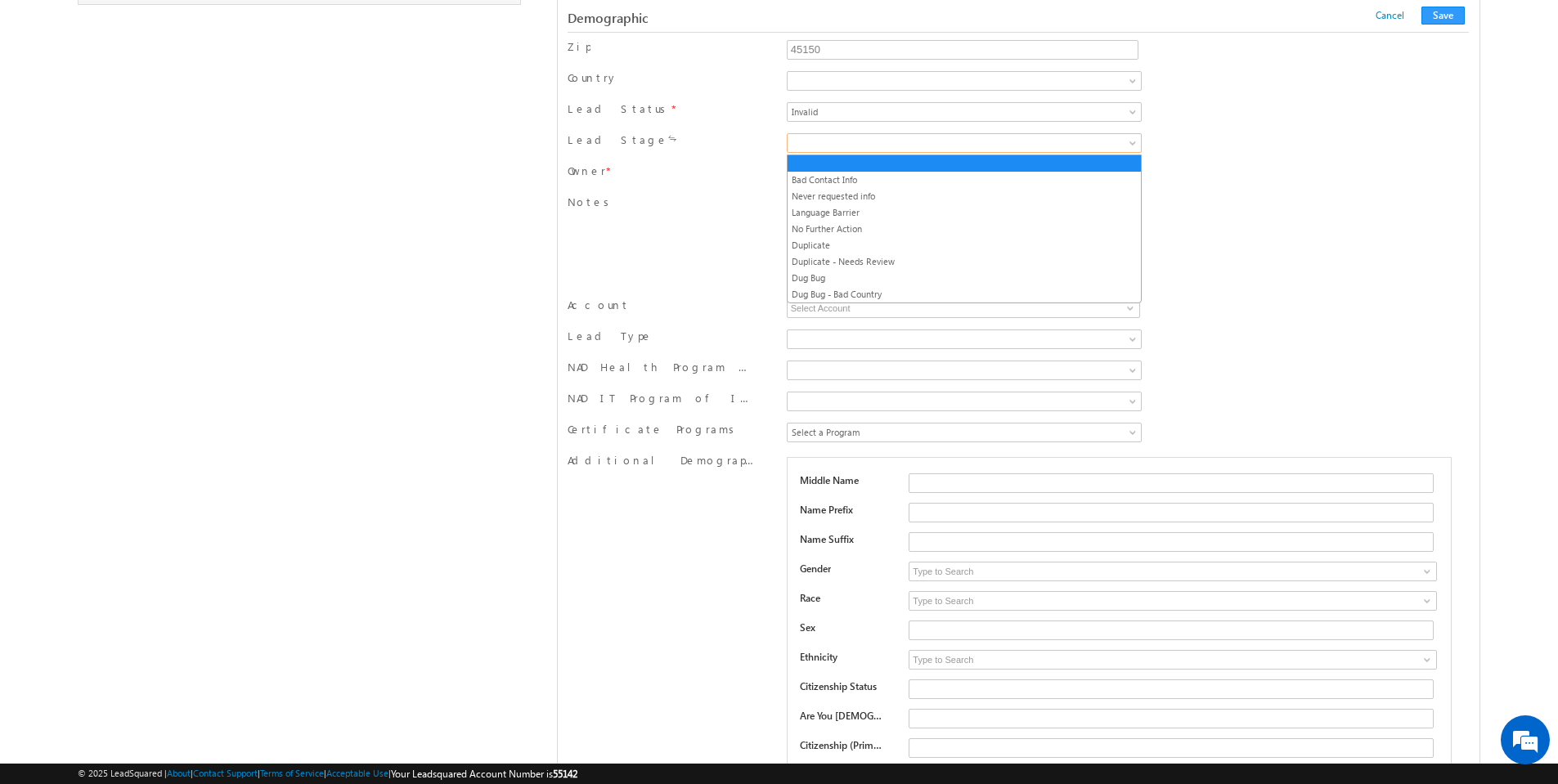
click at [1135, 143] on span at bounding box center [1134, 146] width 13 height 13
click at [1051, 175] on link "Bad Contact Info" at bounding box center [964, 180] width 354 height 15
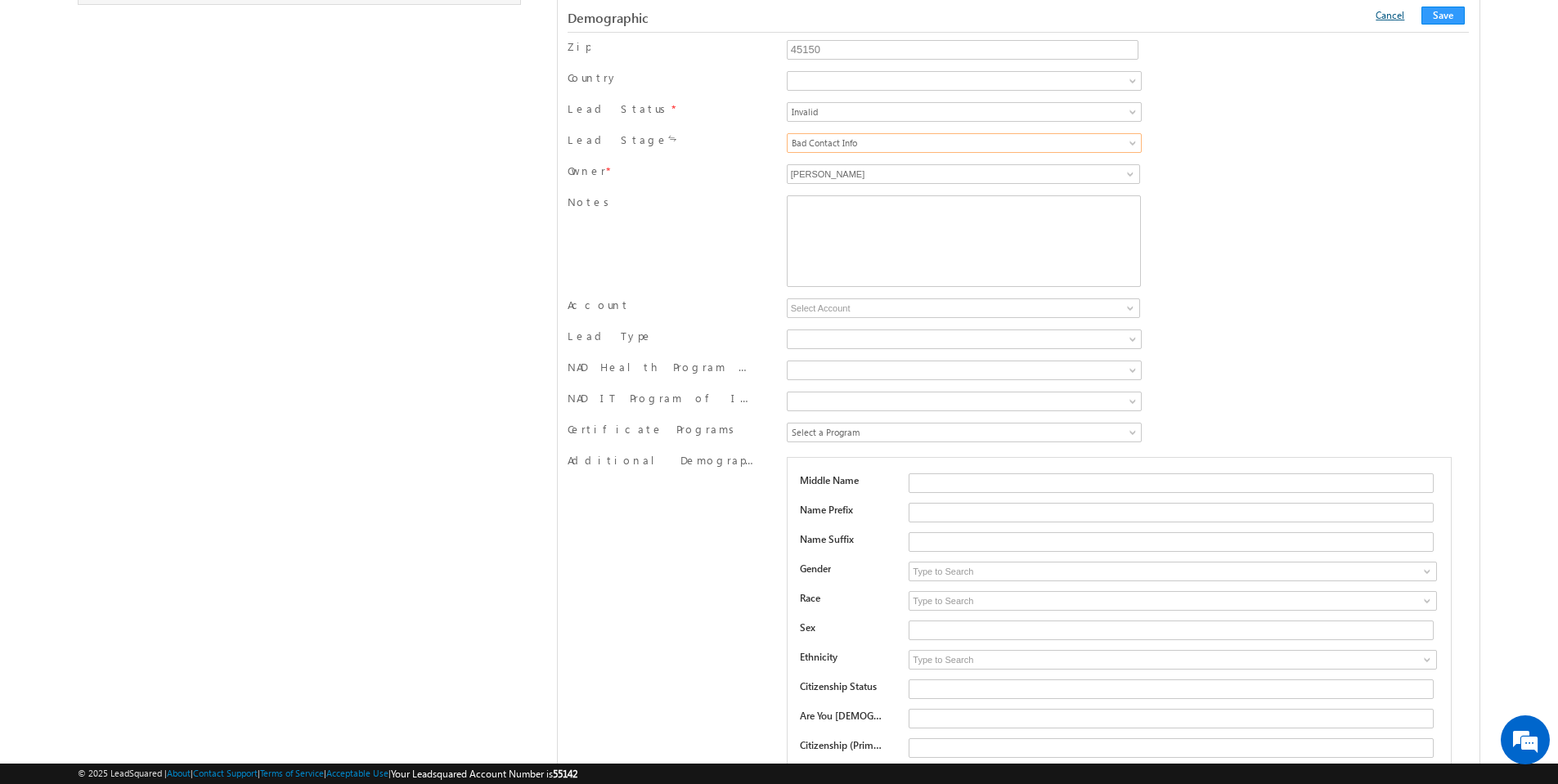
click at [1394, 16] on link "Cancel" at bounding box center [1390, 15] width 28 height 12
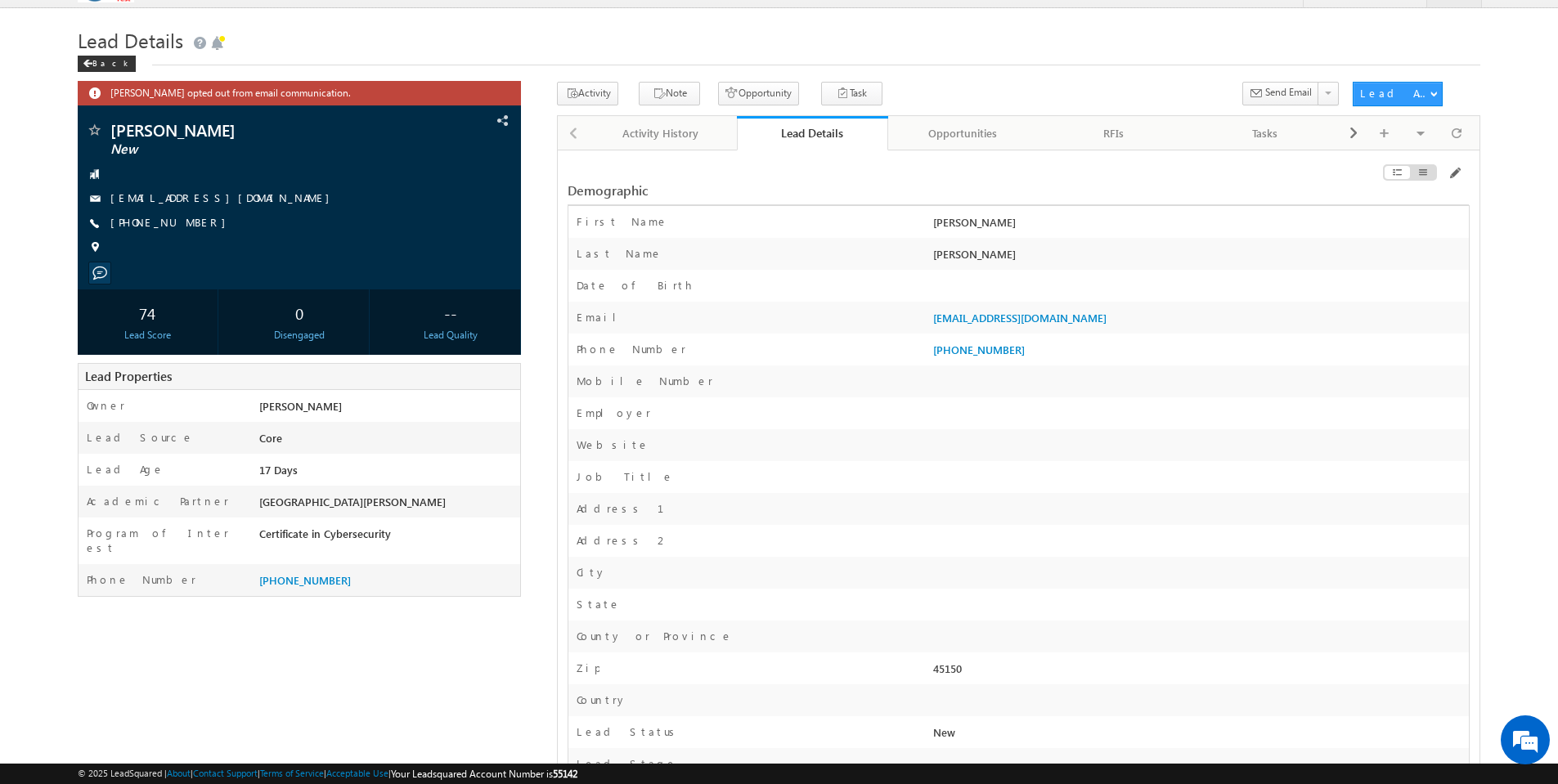
scroll to position [0, 0]
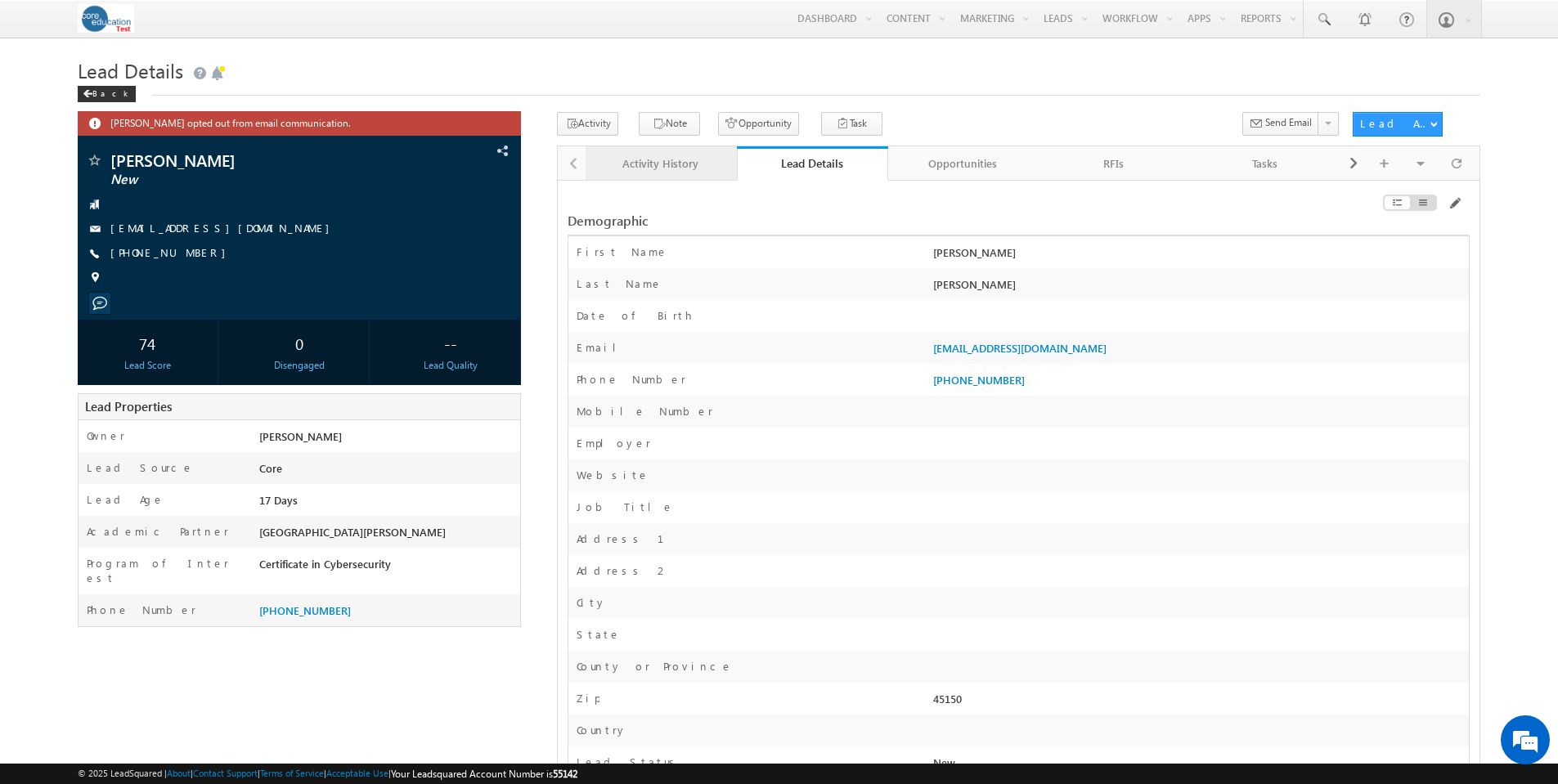
click at [663, 166] on div "Activity History" at bounding box center [660, 163] width 123 height 19
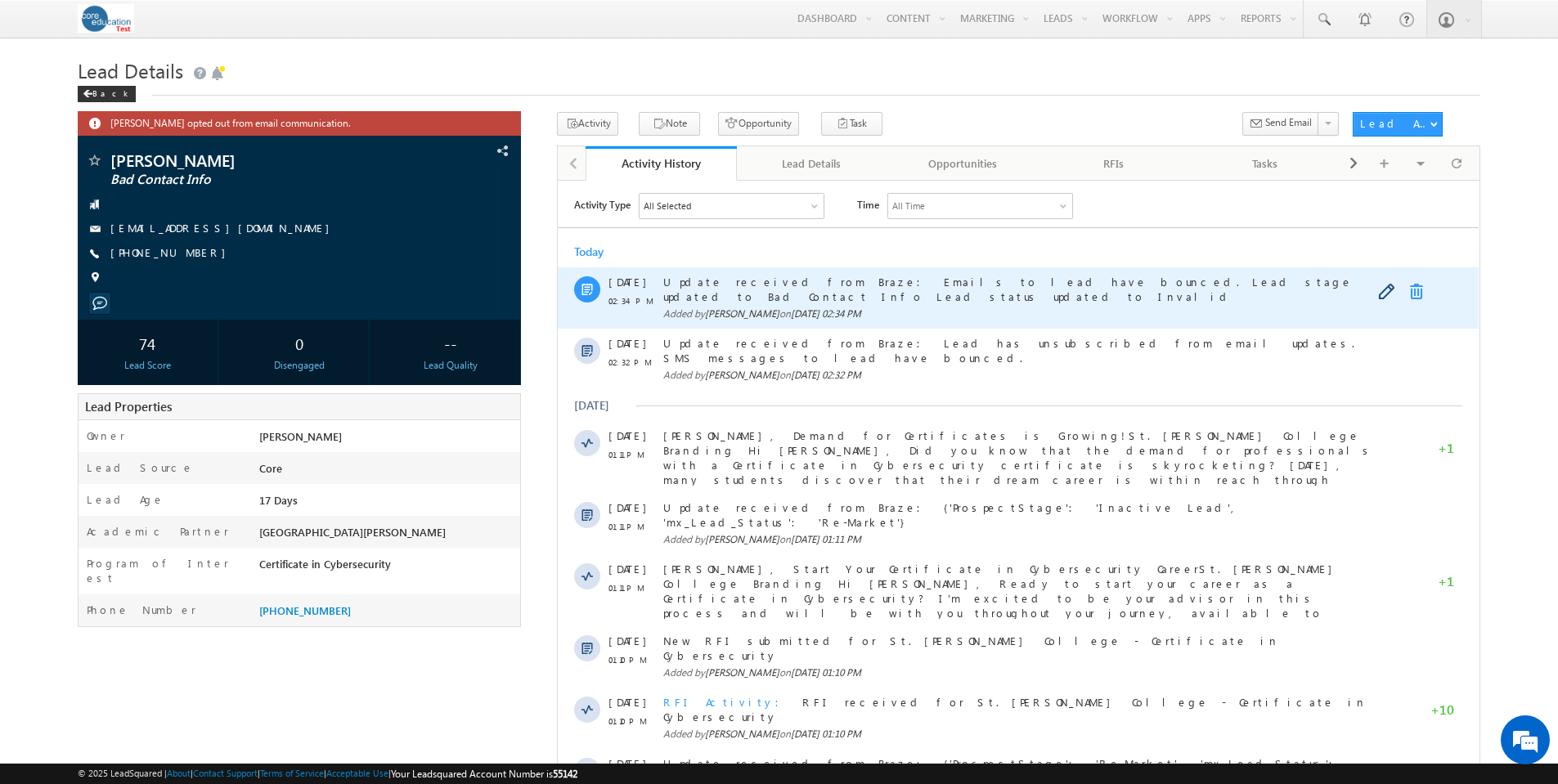
click at [1415, 291] on link at bounding box center [1419, 291] width 19 height 16
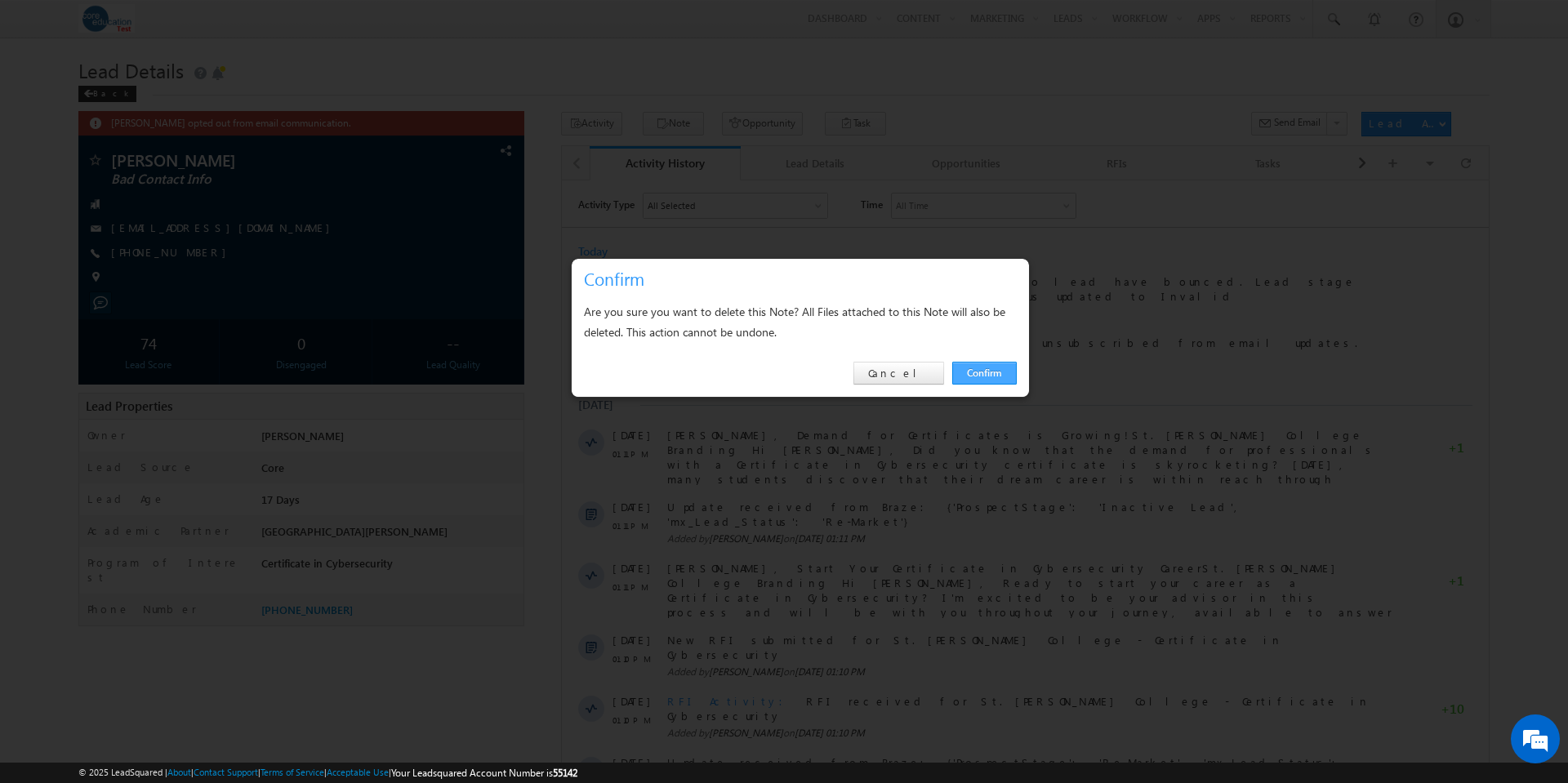
click at [1000, 374] on link "Confirm" at bounding box center [984, 373] width 65 height 23
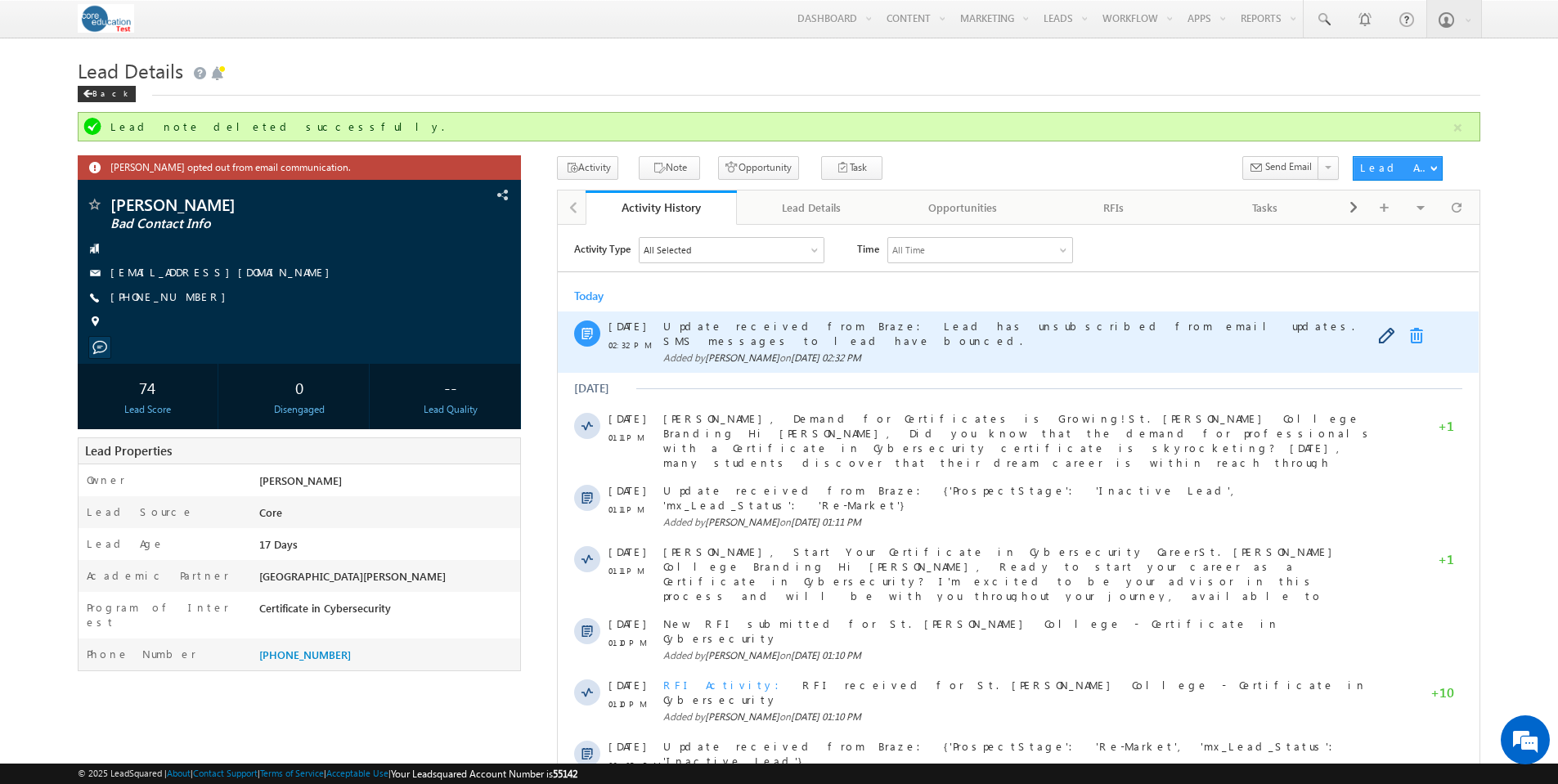
click at [1418, 333] on link at bounding box center [1419, 335] width 19 height 16
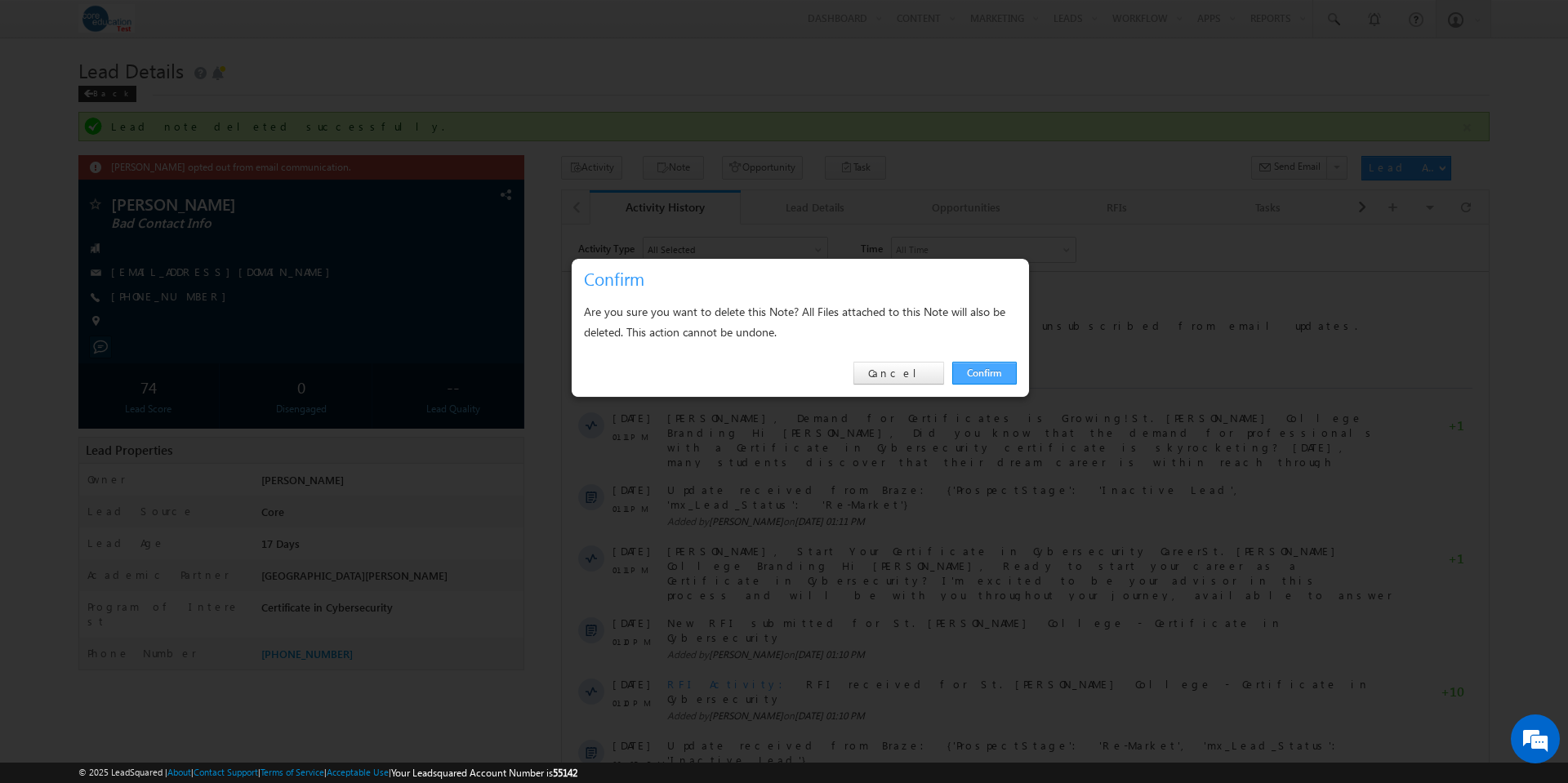
click at [988, 372] on link "Confirm" at bounding box center [984, 373] width 65 height 23
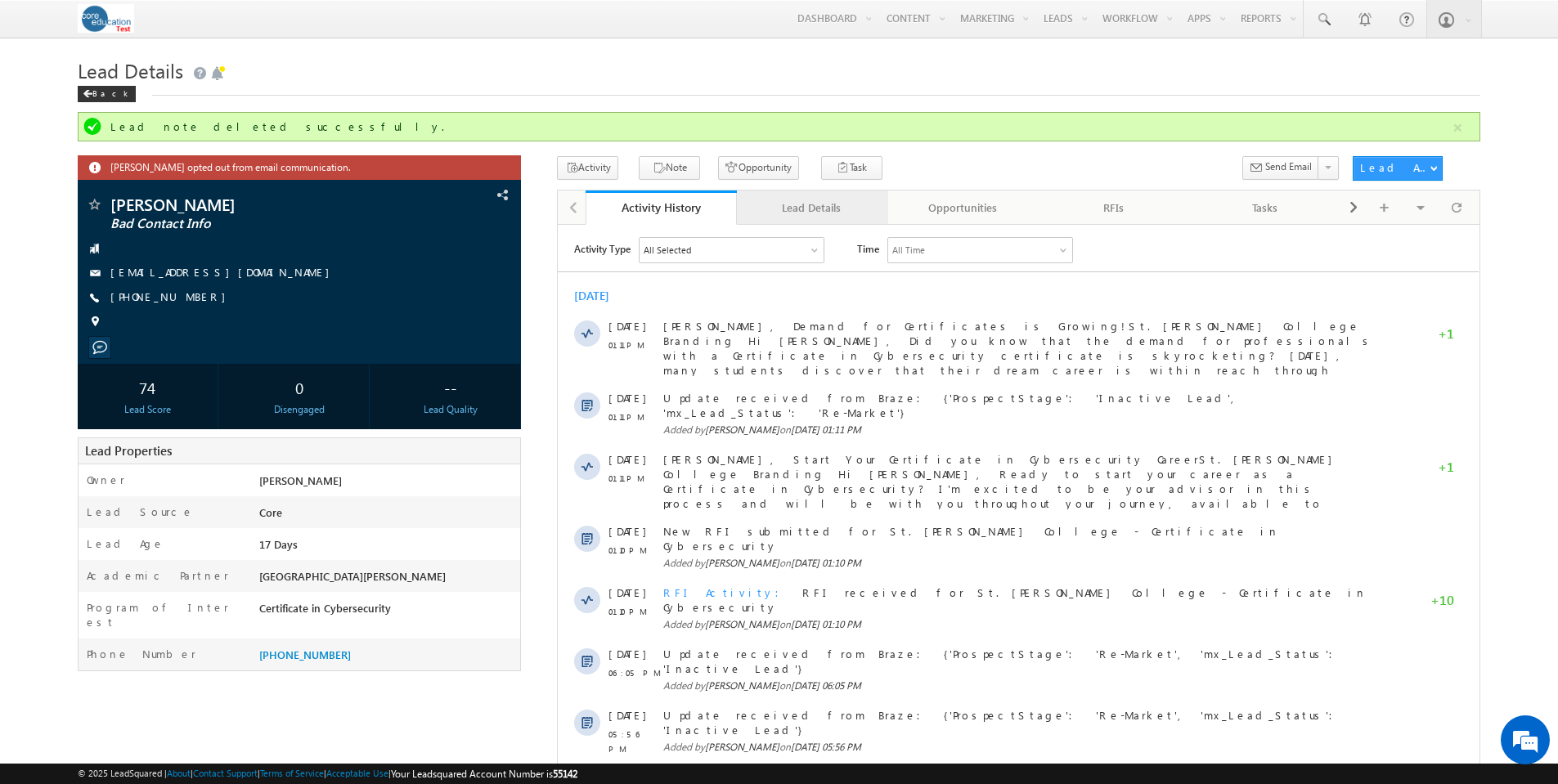
click at [835, 212] on div "Lead Details" at bounding box center [811, 207] width 123 height 19
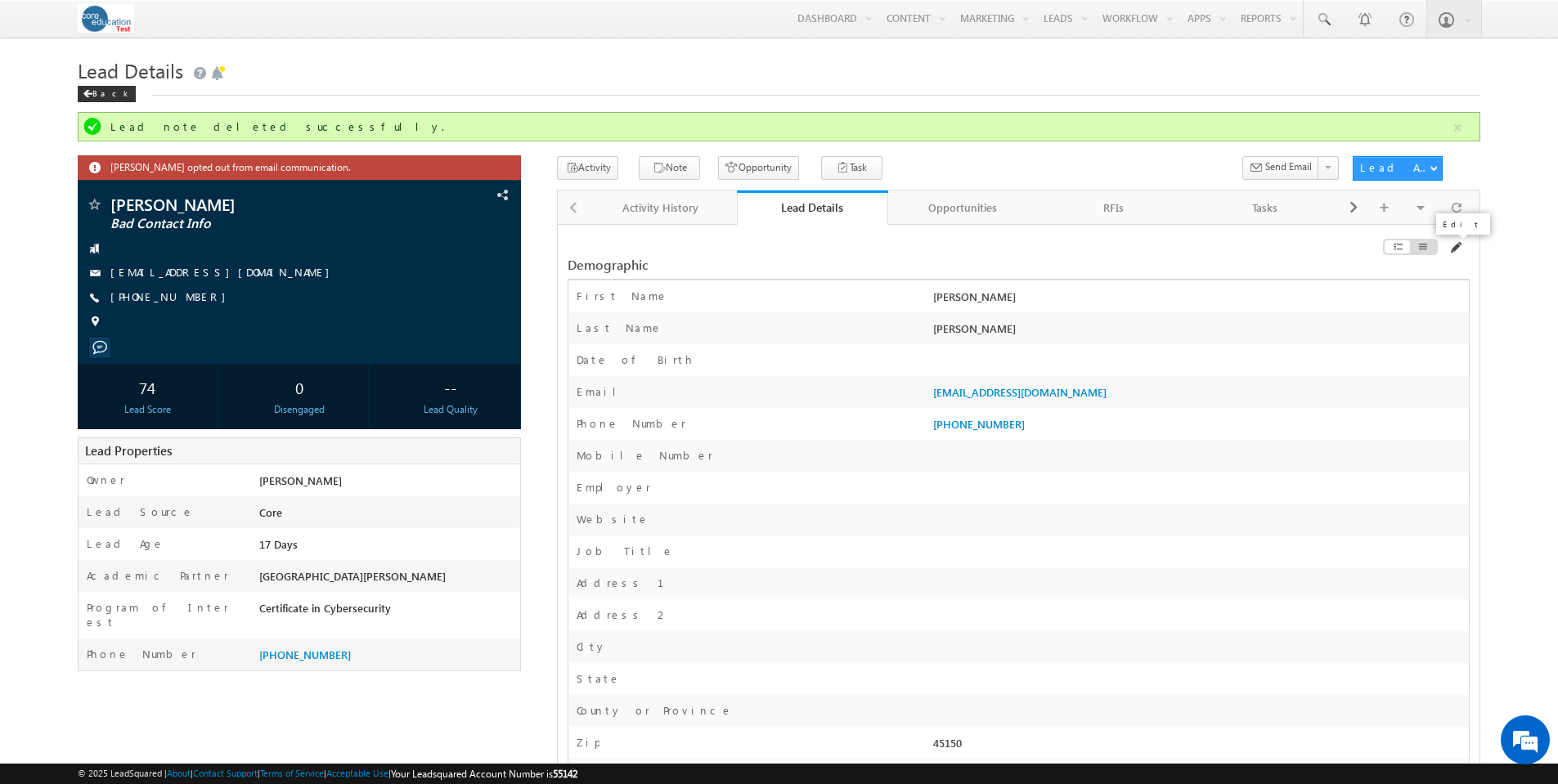
click at [1454, 248] on span at bounding box center [1455, 248] width 13 height 13
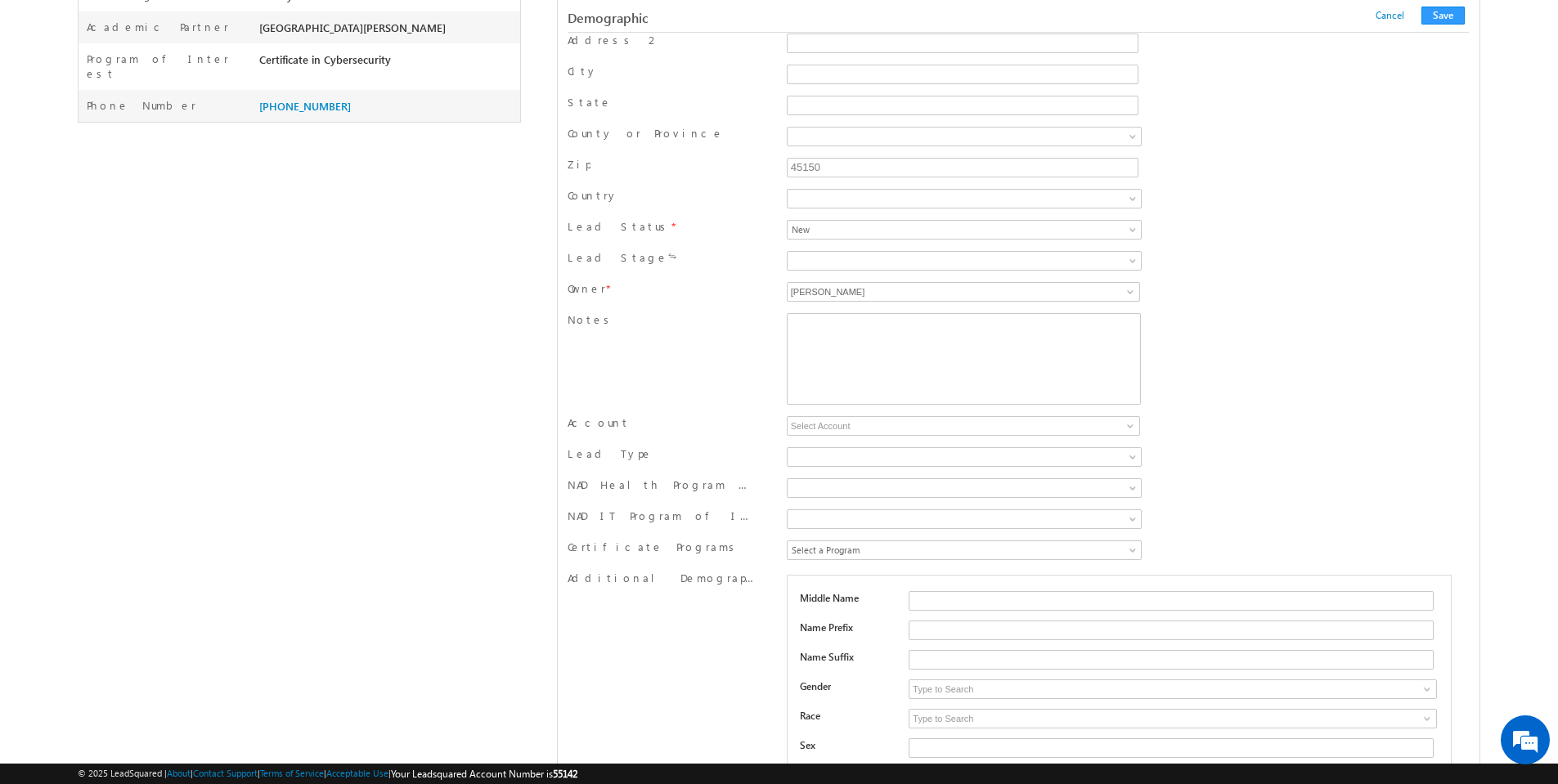
scroll to position [553, 0]
click at [1134, 259] on span at bounding box center [1134, 260] width 13 height 13
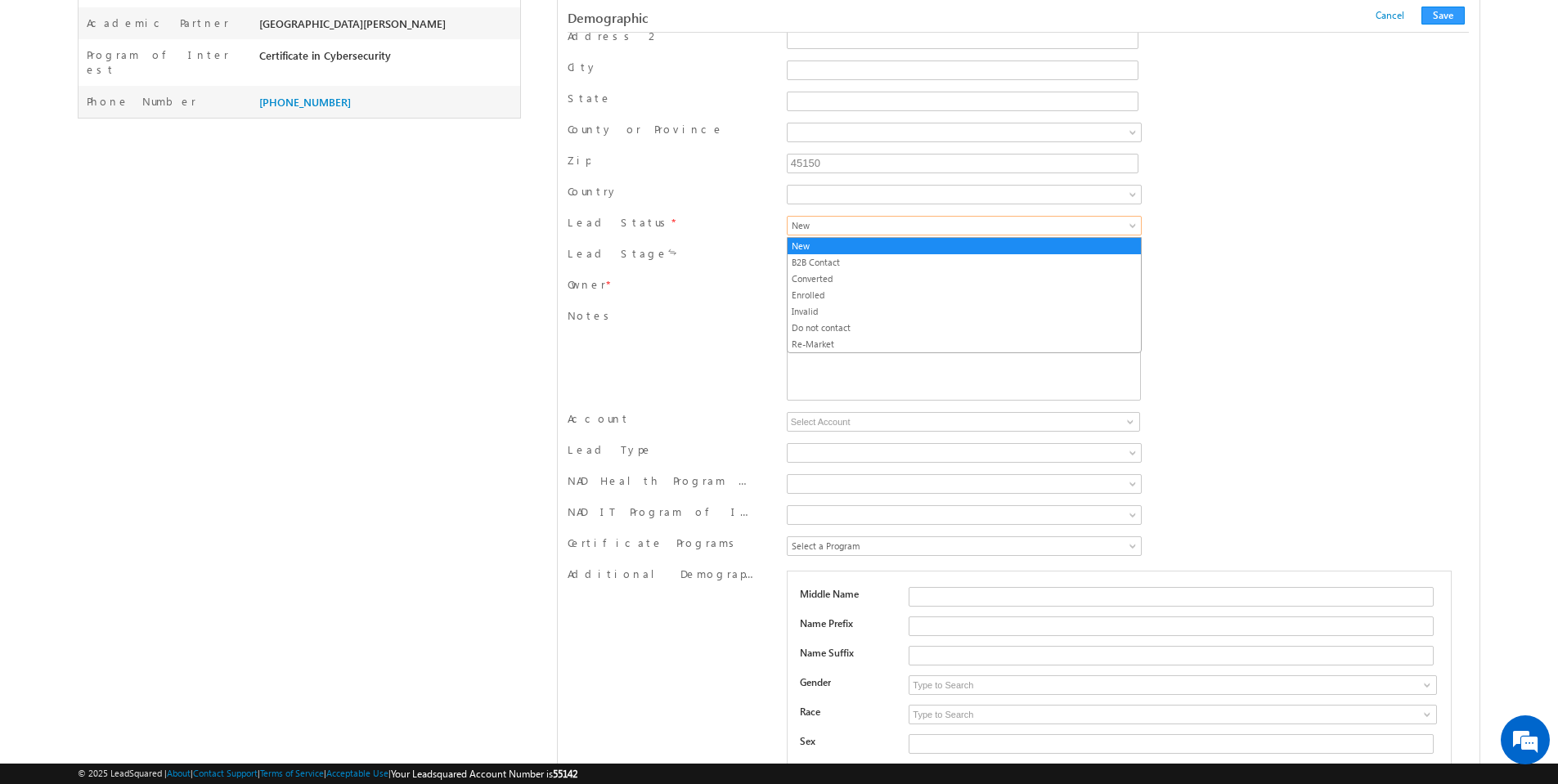
click at [1132, 226] on span at bounding box center [1134, 228] width 13 height 13
click at [1096, 245] on link "New" at bounding box center [964, 246] width 354 height 15
click at [1245, 389] on div "Notes Editor toolbars Basic Styles Bold Italic Underline Paragraph Insert/Remov…" at bounding box center [1018, 356] width 901 height 97
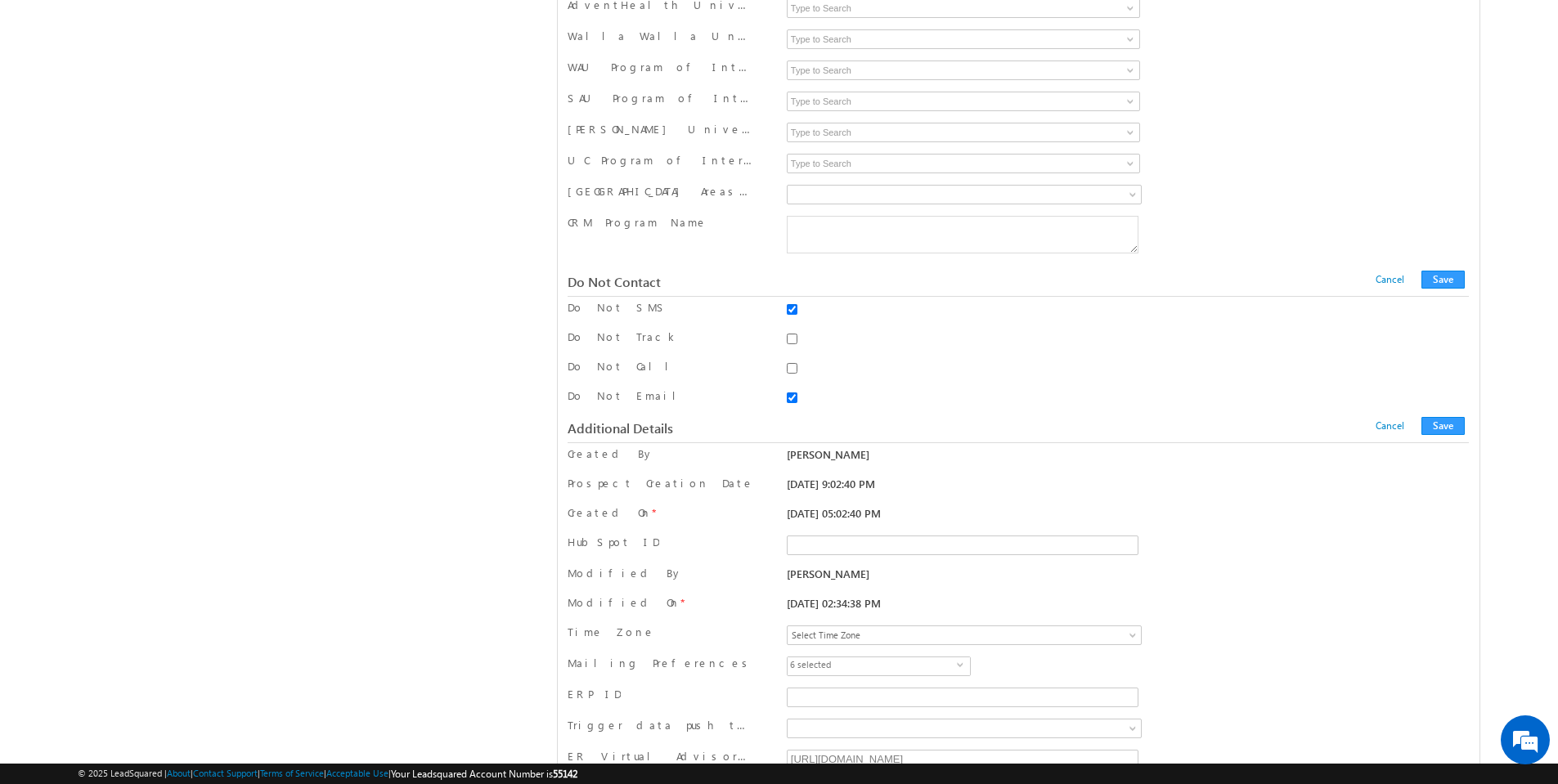
scroll to position [2654, 0]
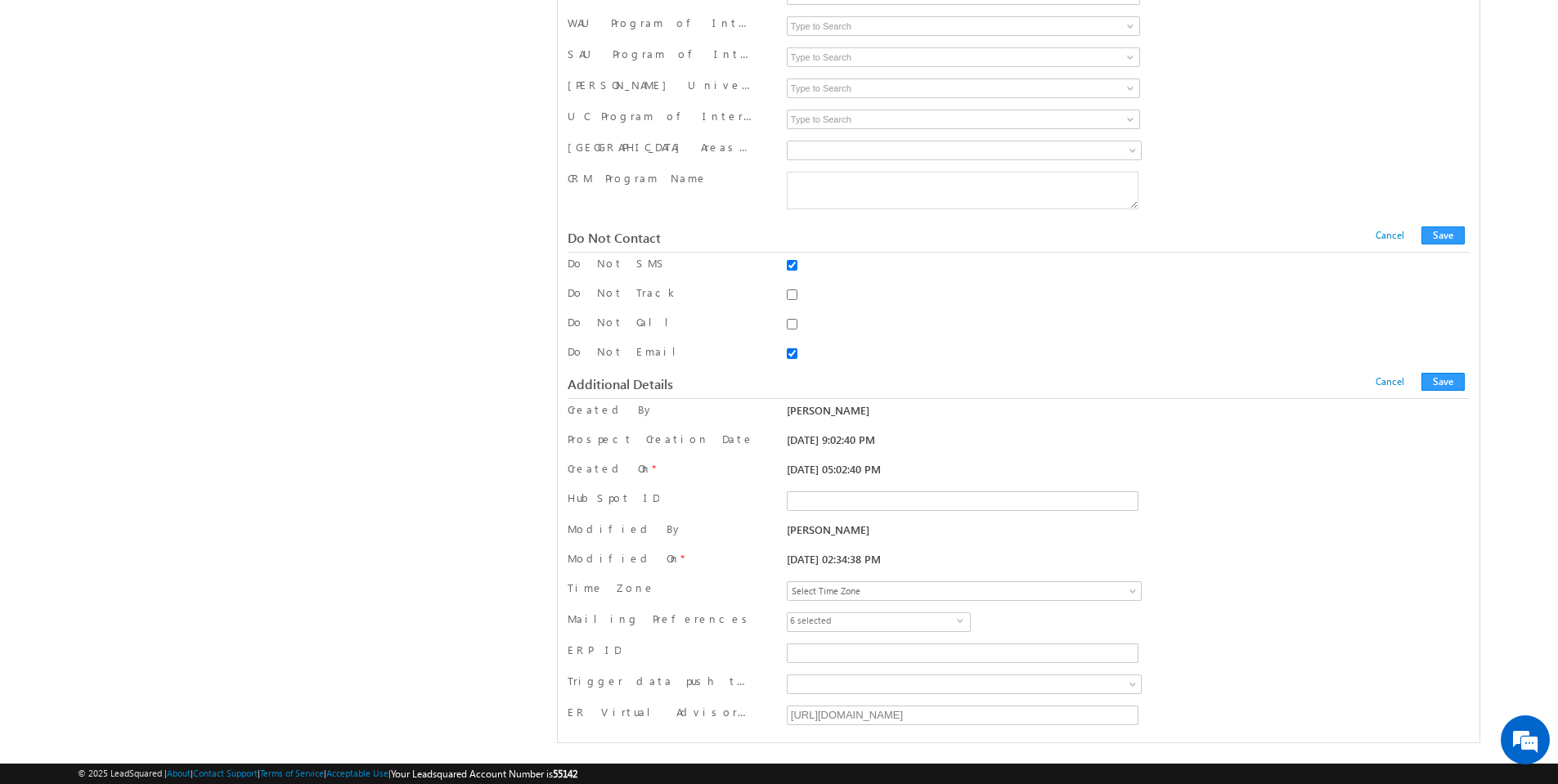
click at [790, 263] on input "Do Not SMS" at bounding box center [792, 266] width 11 height 11
checkbox input "false"
click at [791, 353] on input "Do Not Email" at bounding box center [792, 354] width 11 height 11
checkbox input "false"
click at [1453, 385] on button "Save" at bounding box center [1443, 382] width 43 height 18
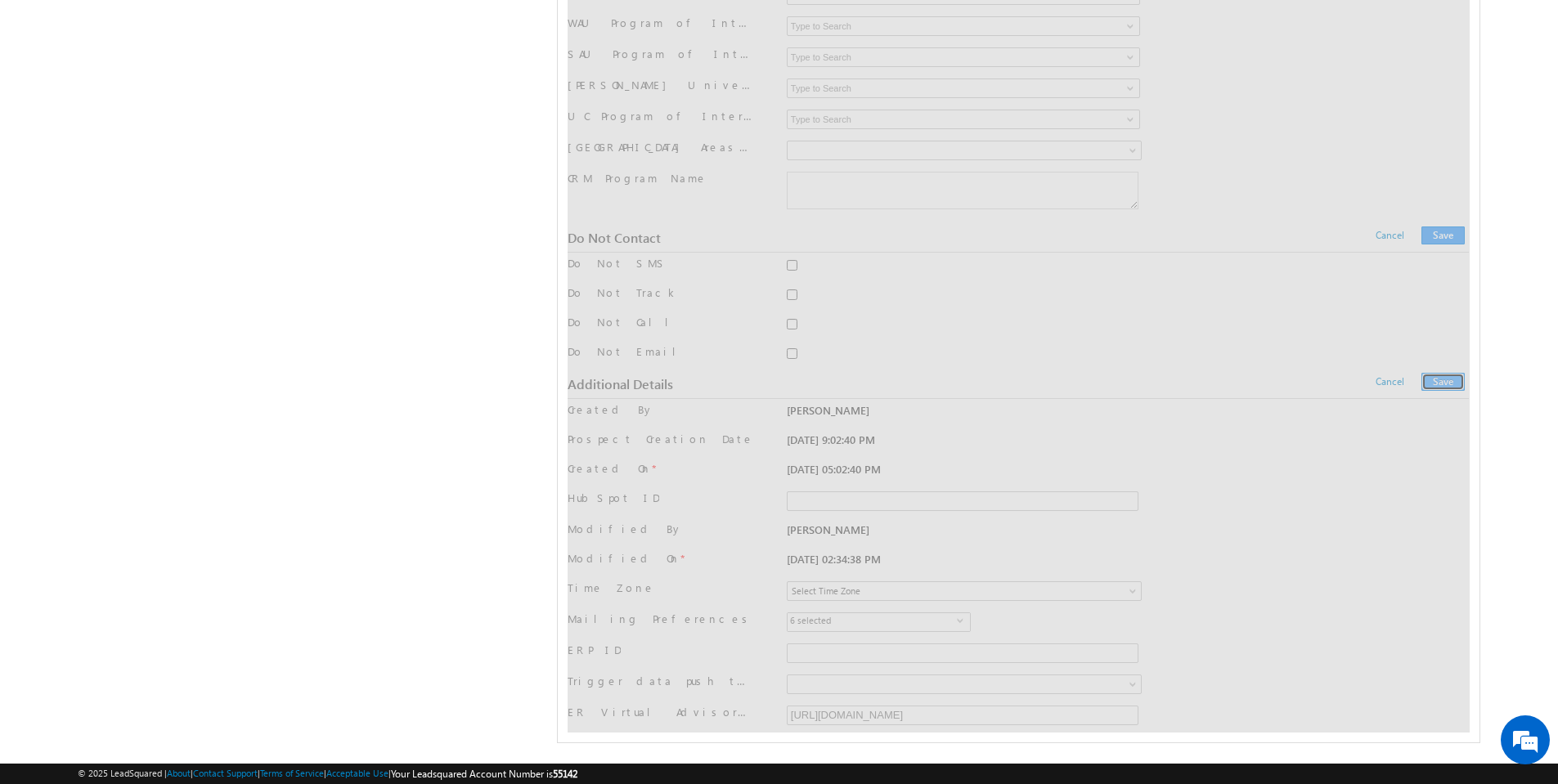
scroll to position [0, 0]
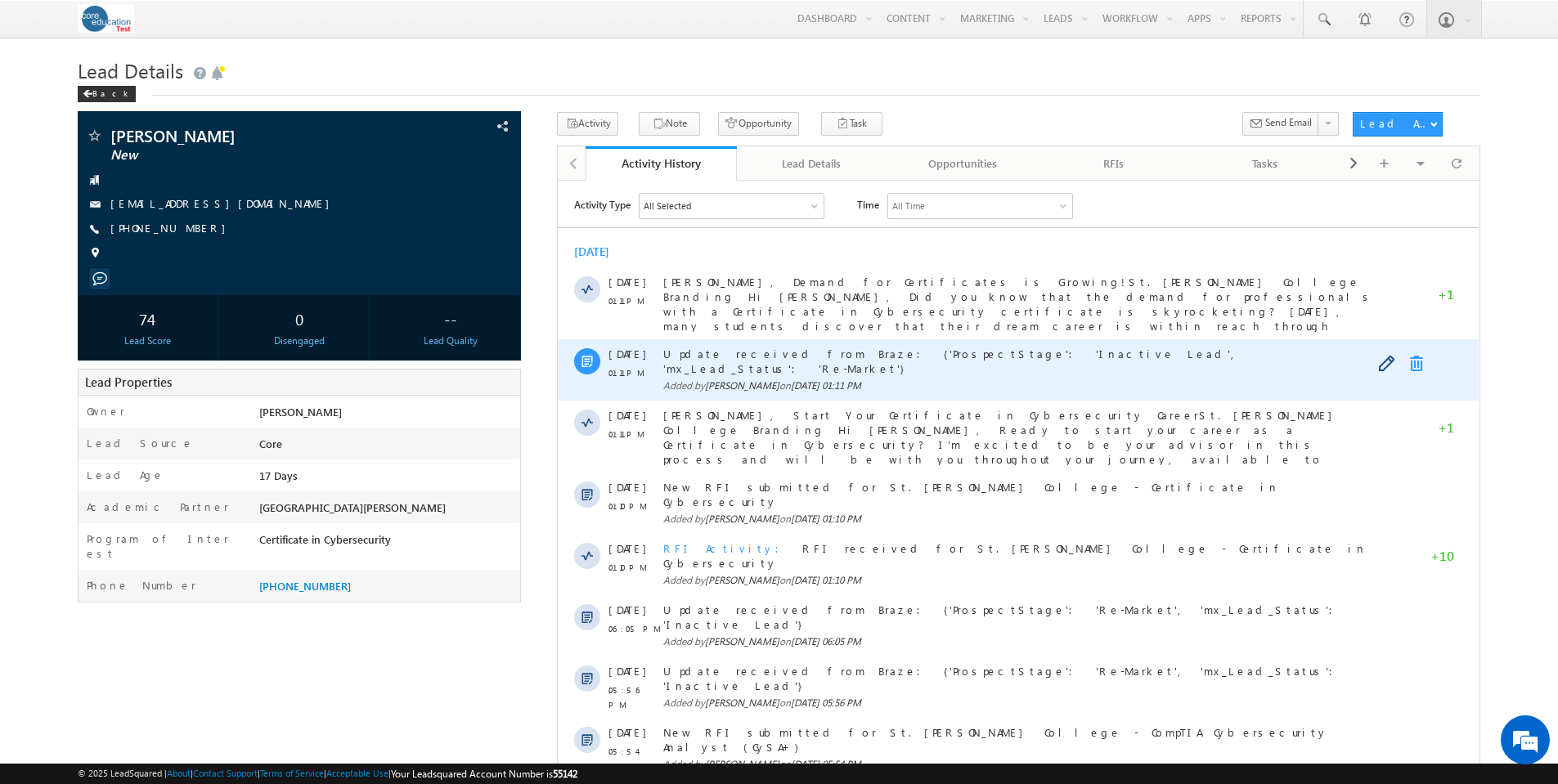
click at [1422, 355] on link at bounding box center [1419, 363] width 19 height 16
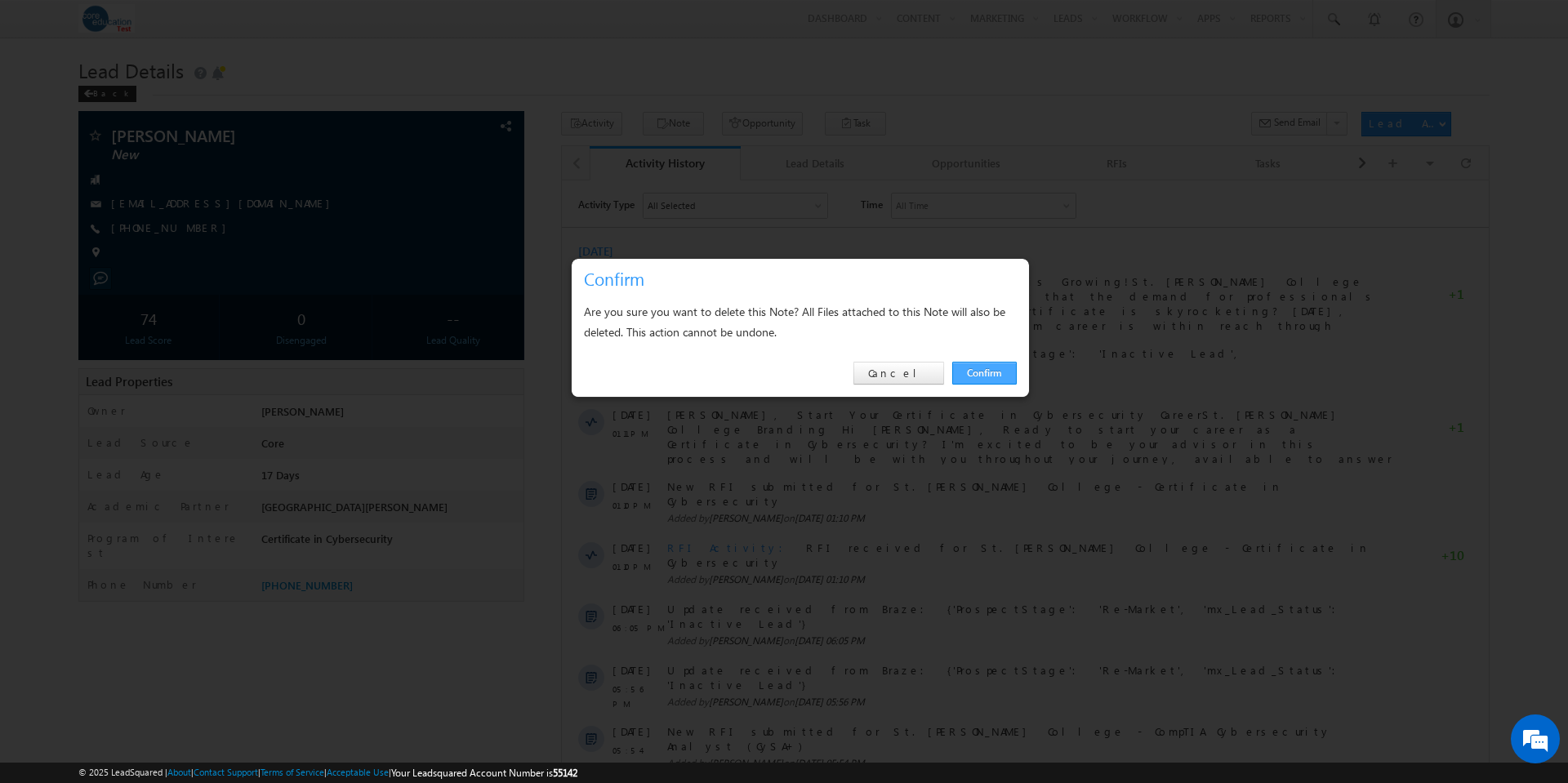
click at [998, 370] on link "Confirm" at bounding box center [984, 373] width 65 height 23
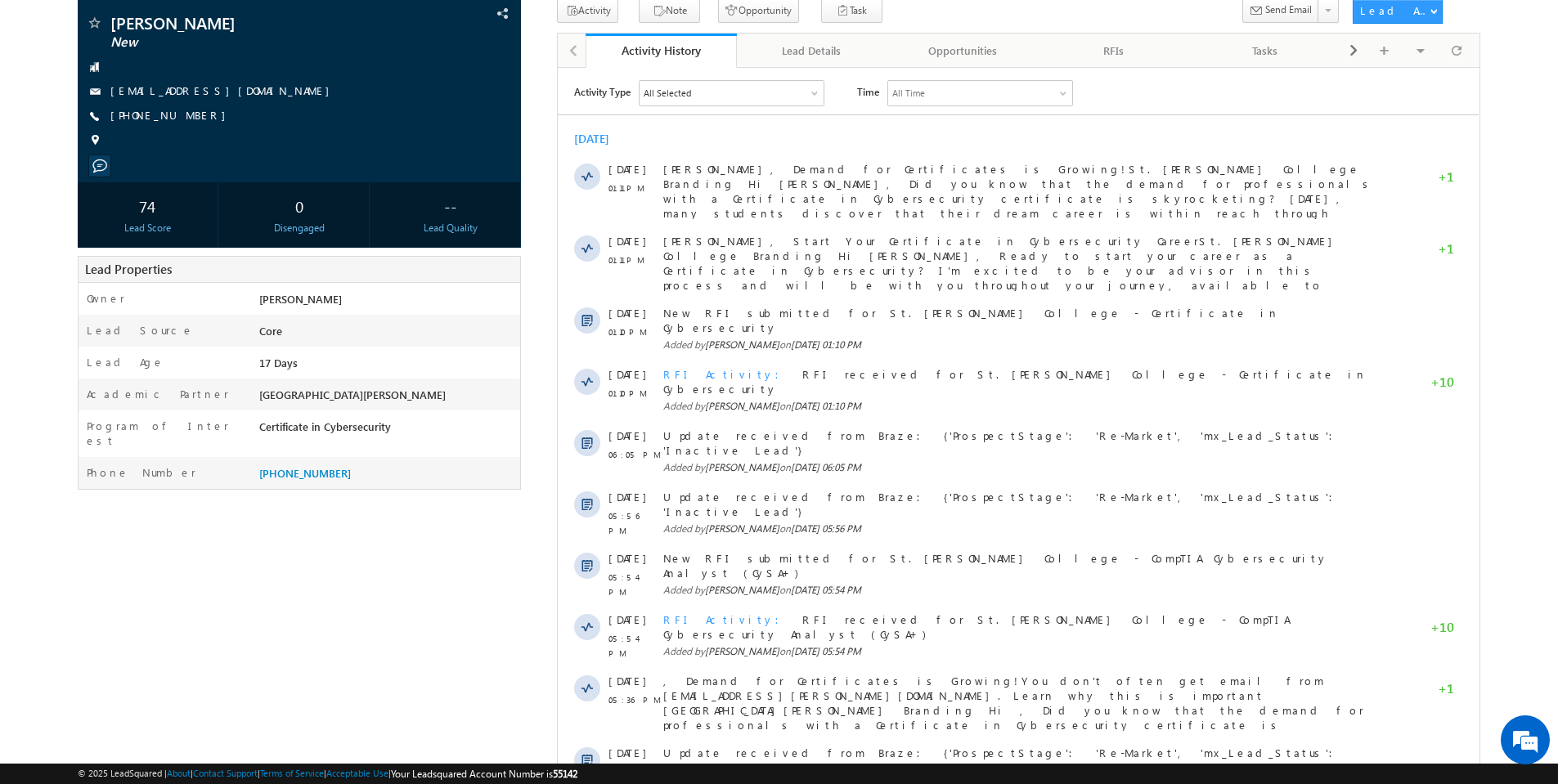
scroll to position [165, 0]
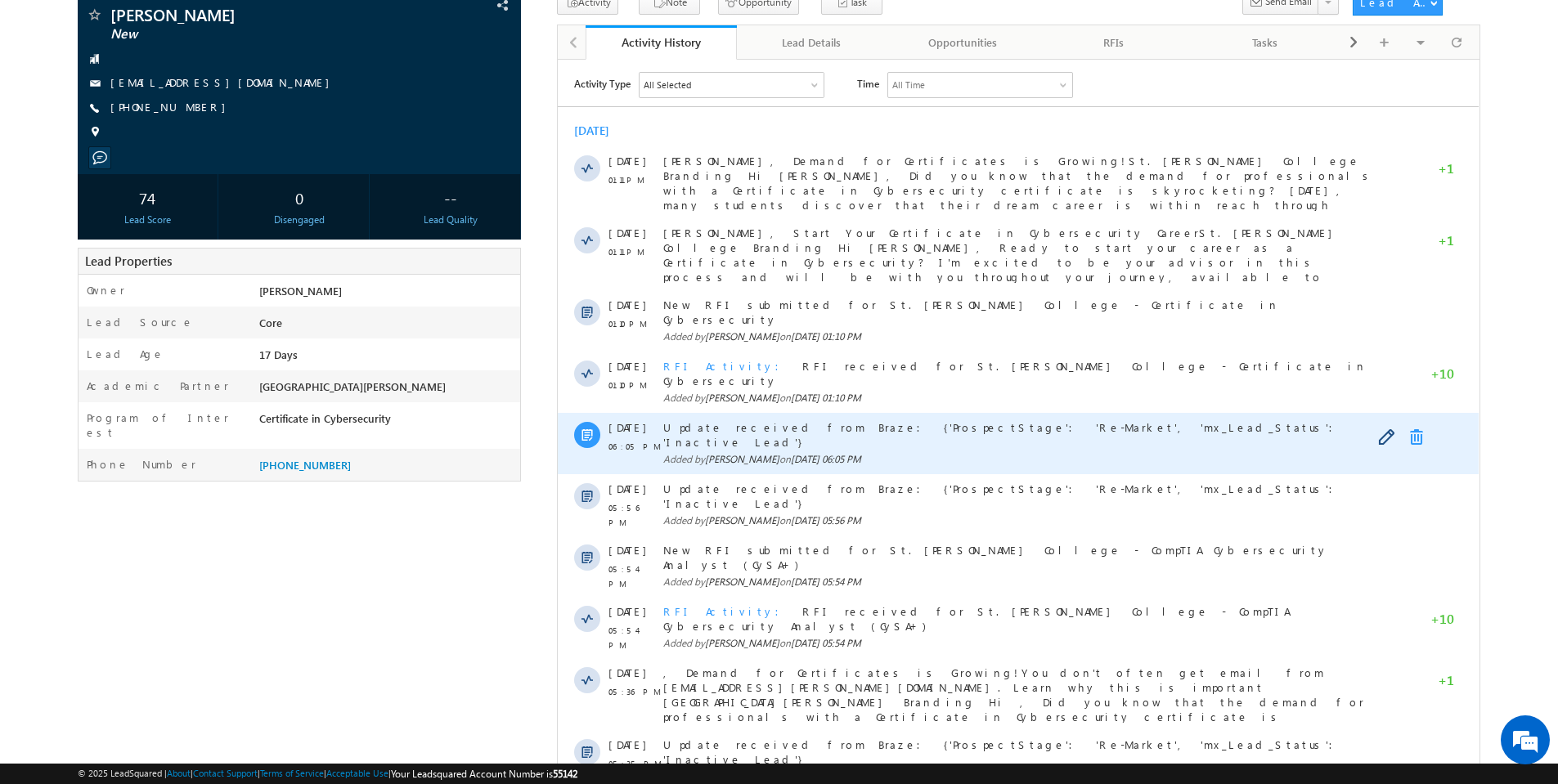
click at [1415, 429] on link at bounding box center [1419, 437] width 19 height 16
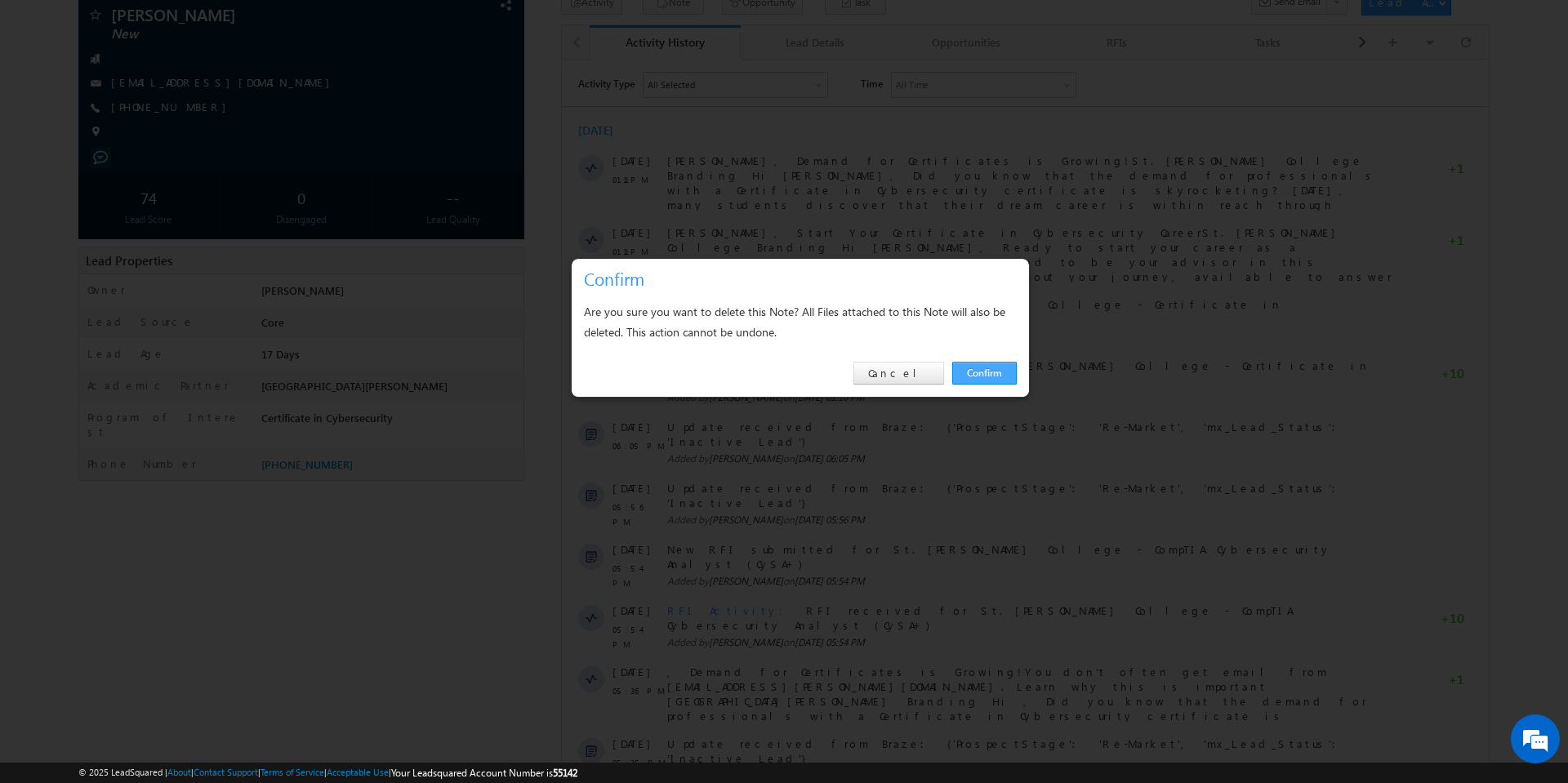
click at [1005, 371] on link "Confirm" at bounding box center [984, 373] width 65 height 23
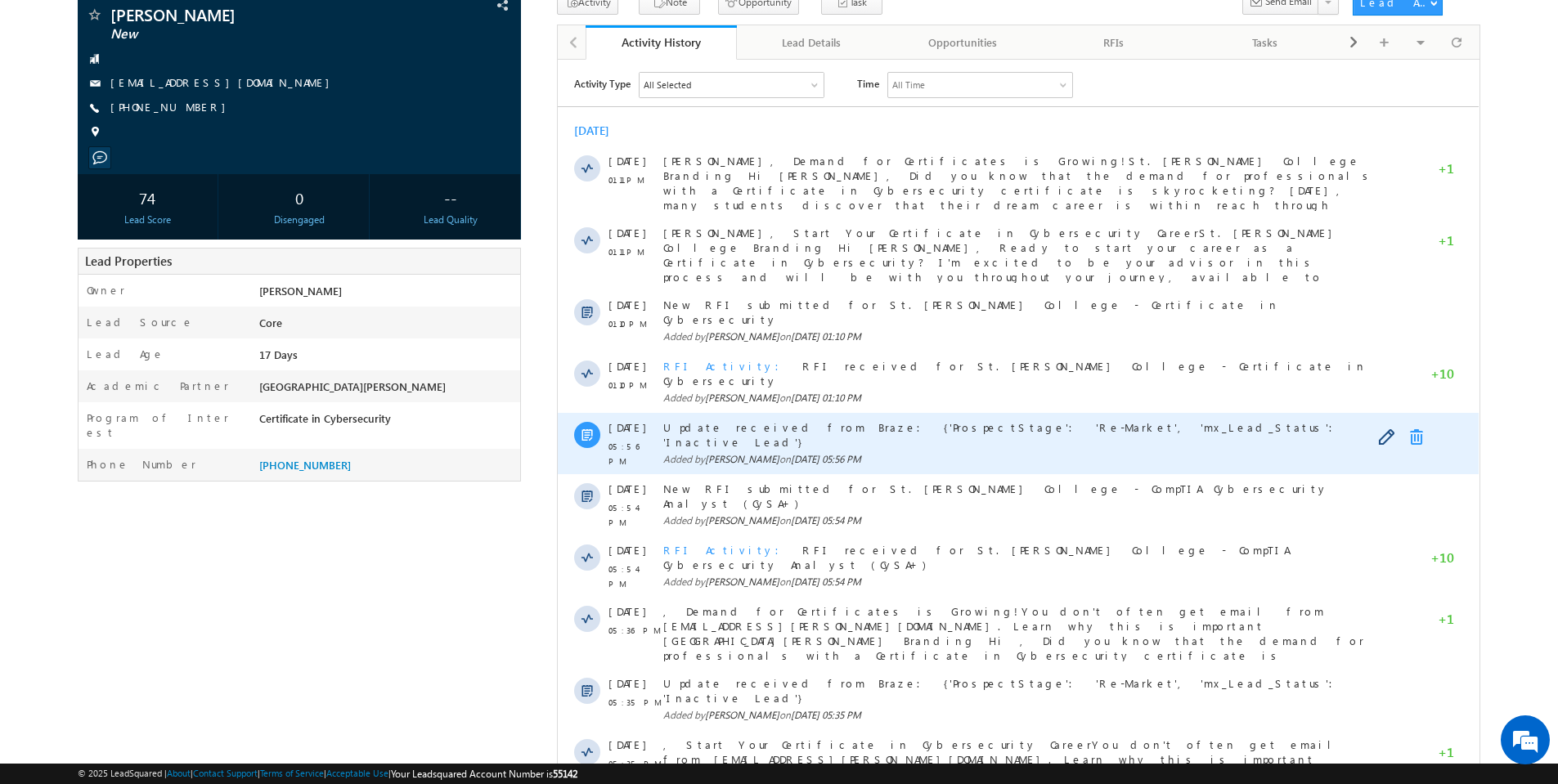
click at [1418, 429] on link at bounding box center [1419, 437] width 19 height 16
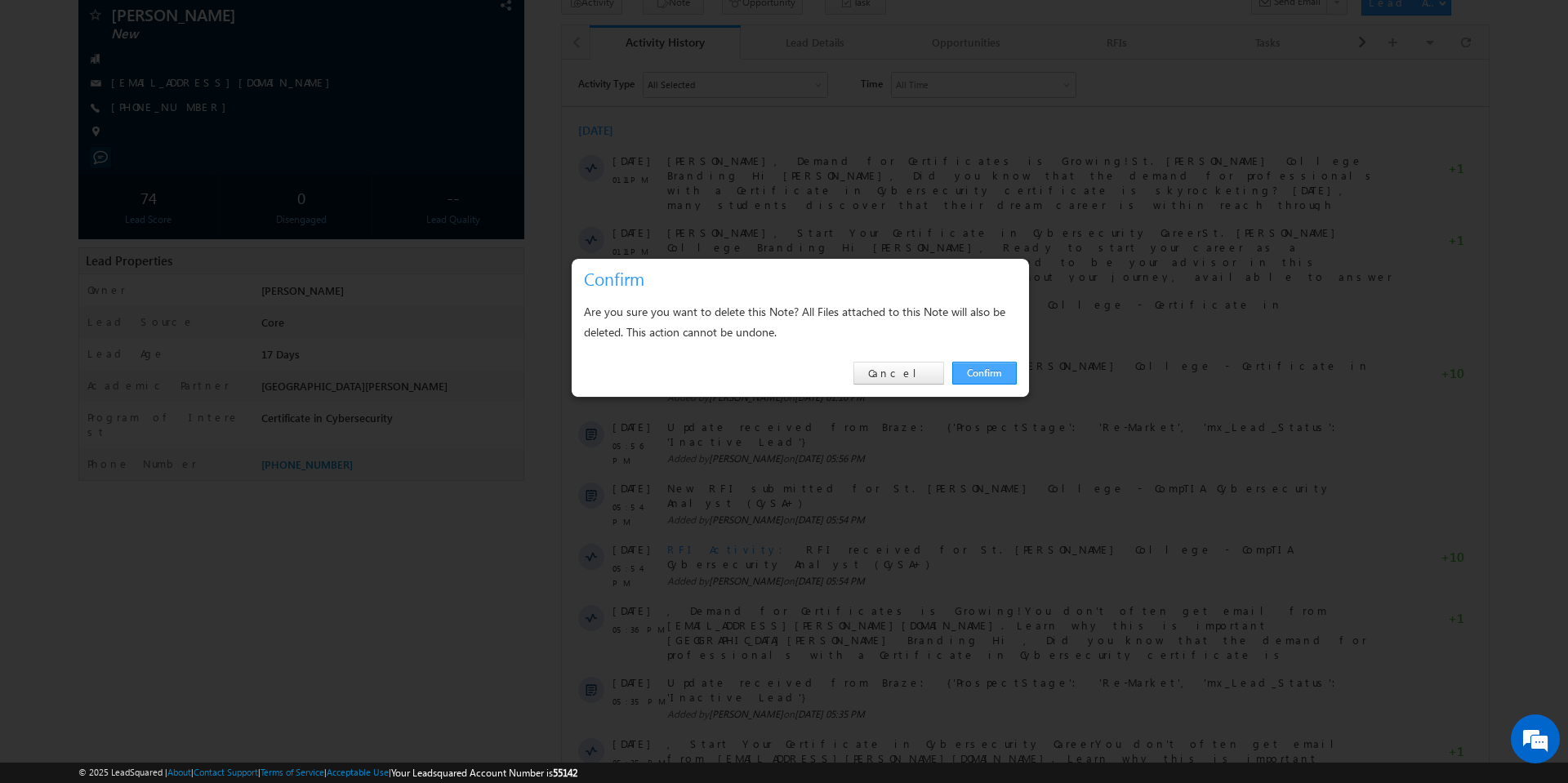
click at [997, 372] on link "Confirm" at bounding box center [984, 373] width 65 height 23
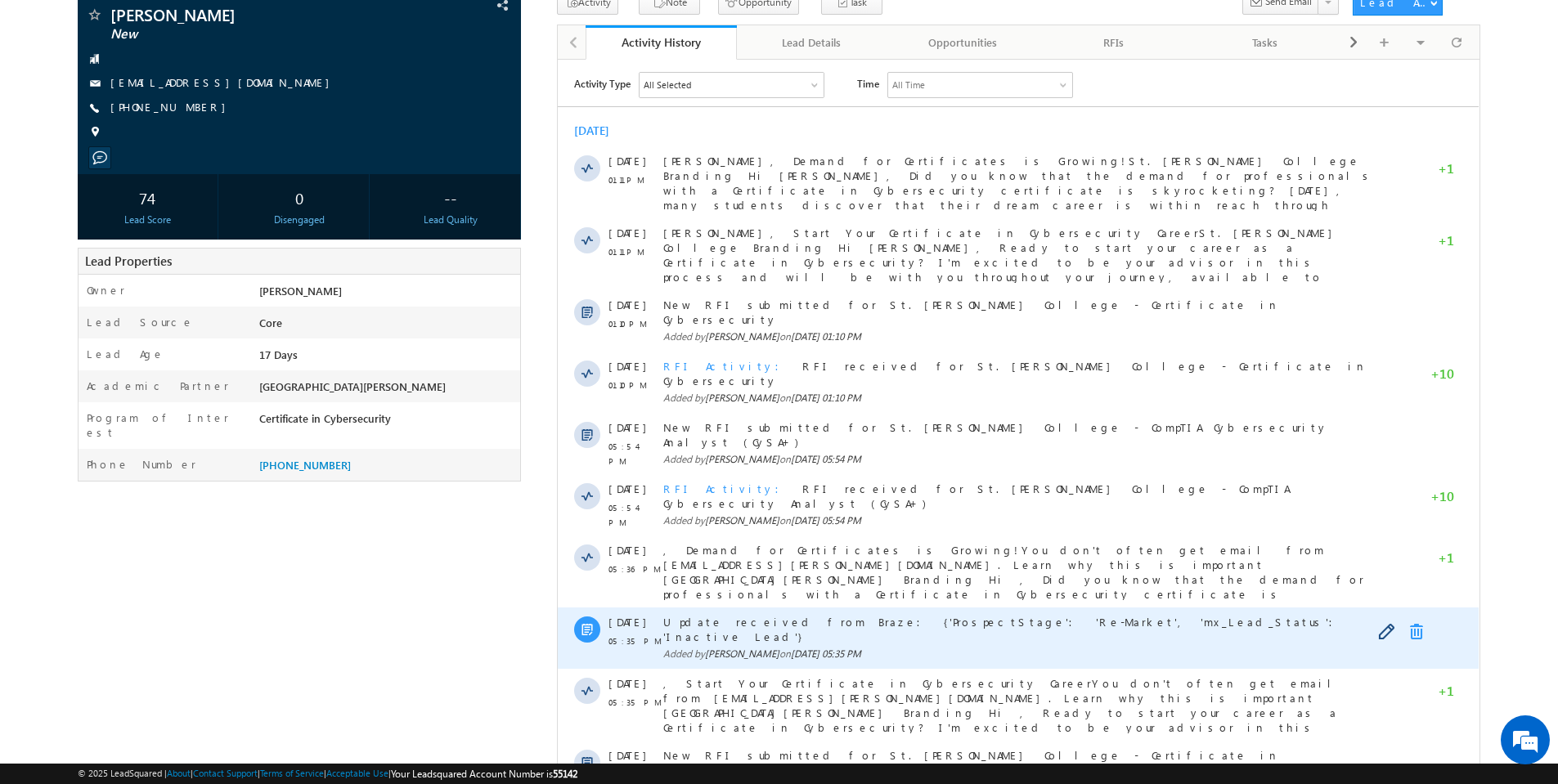
click at [1415, 623] on link at bounding box center [1419, 631] width 19 height 16
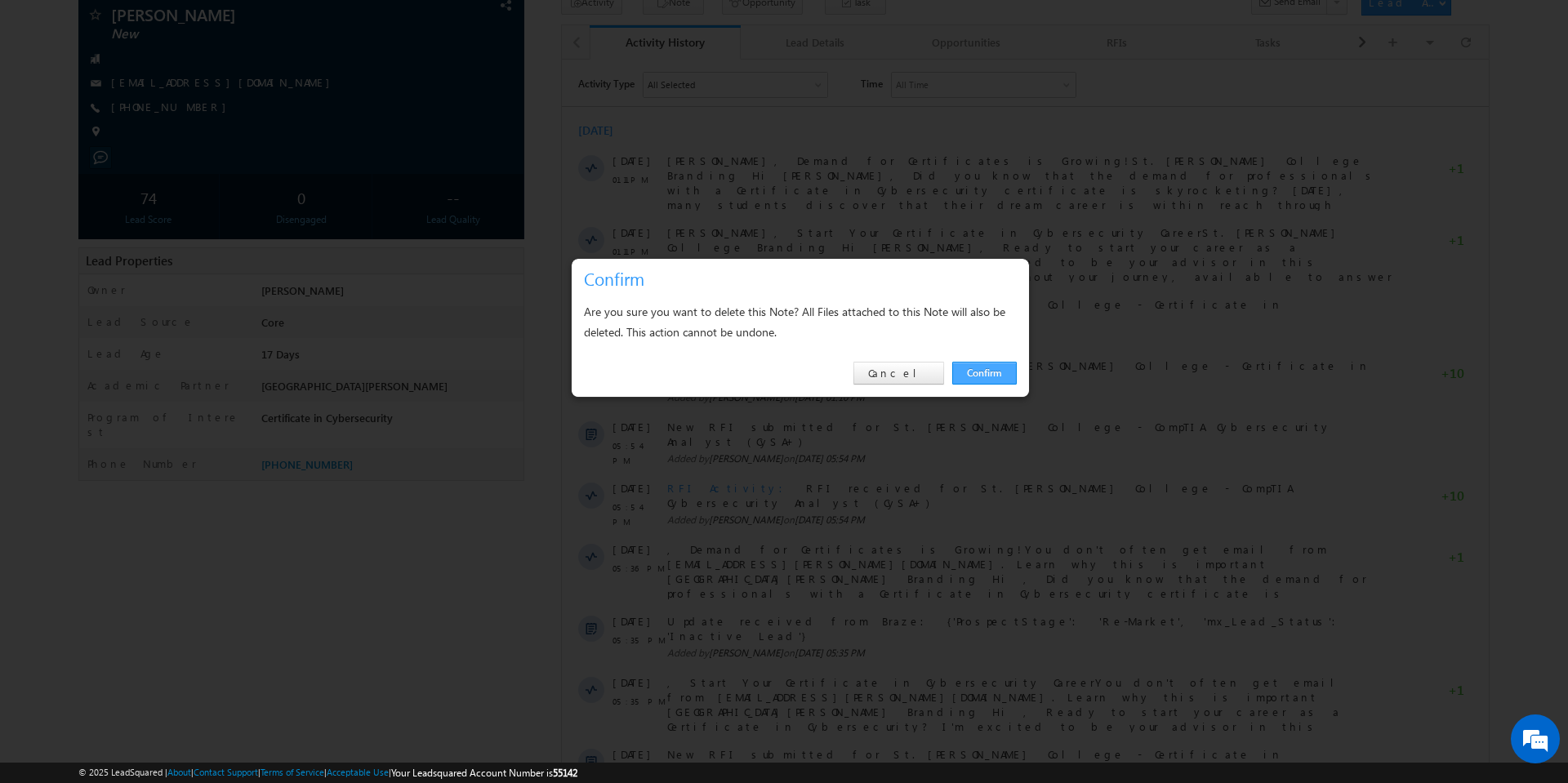
click at [1000, 369] on link "Confirm" at bounding box center [984, 373] width 65 height 23
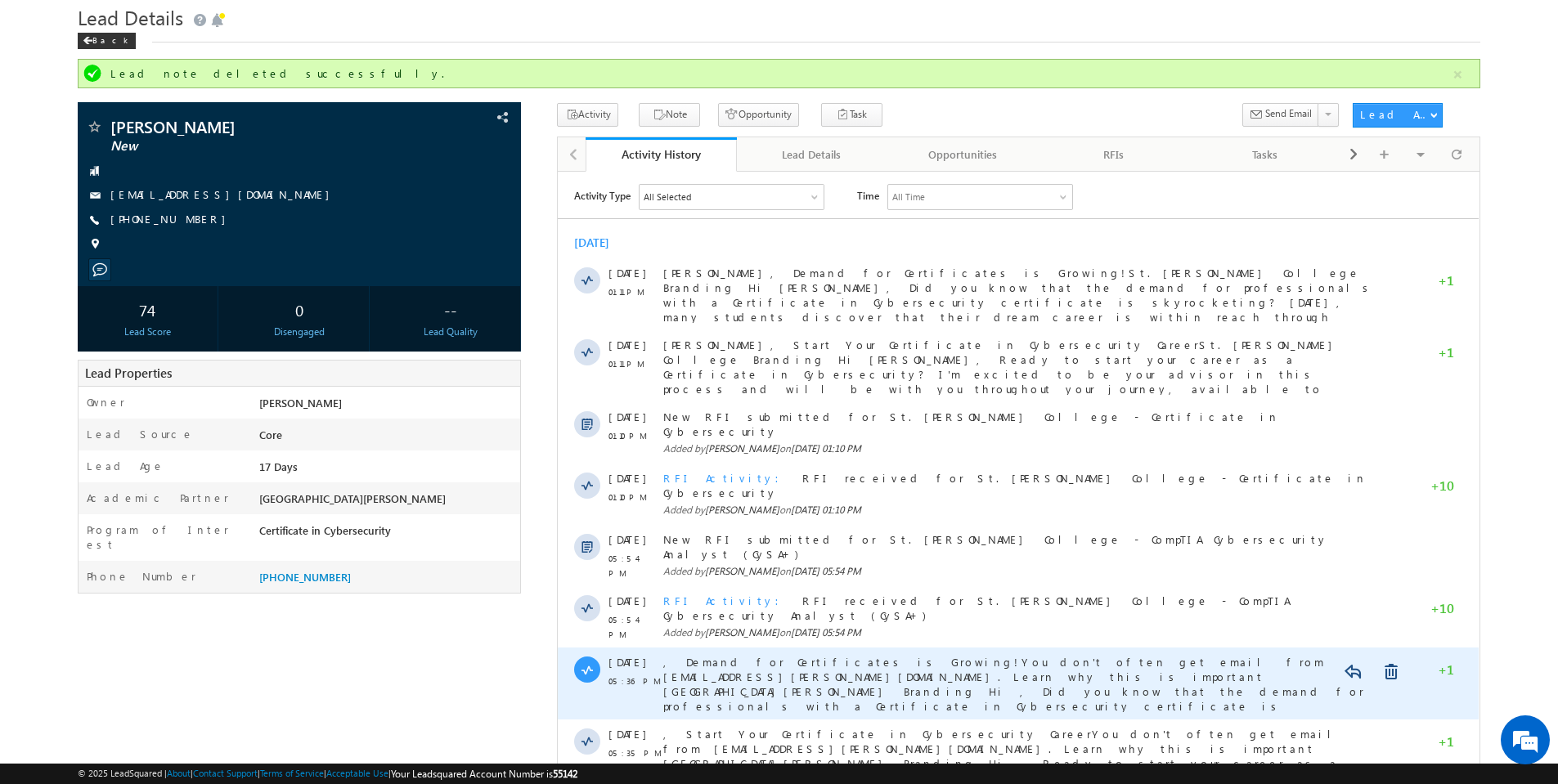
scroll to position [0, 0]
